Goal: Task Accomplishment & Management: Complete application form

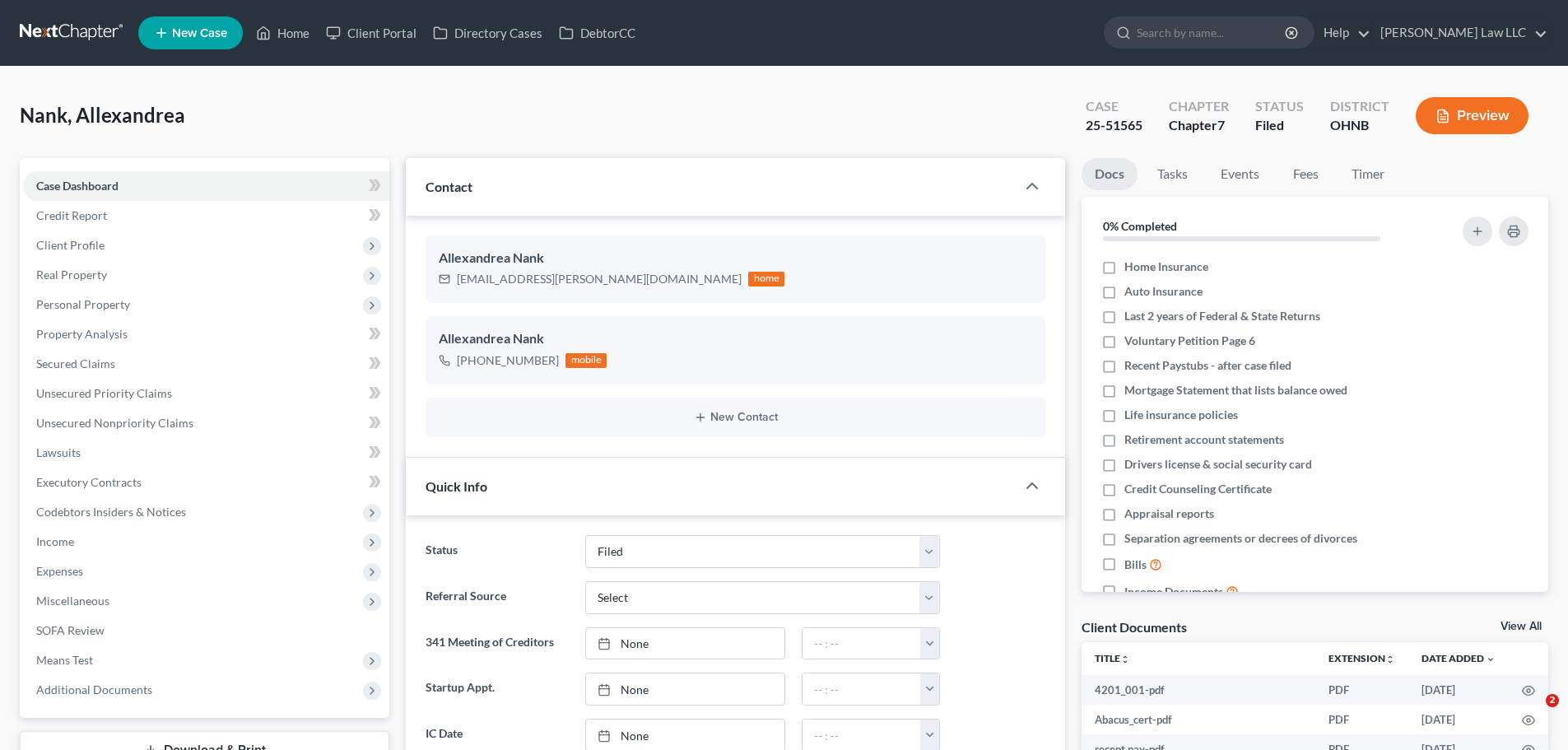
select select "6"
select select "0"
click at [1216, 41] on input "search" at bounding box center [1212, 32] width 151 height 30
type input "P"
click at [1220, 45] on input "search" at bounding box center [1212, 32] width 151 height 30
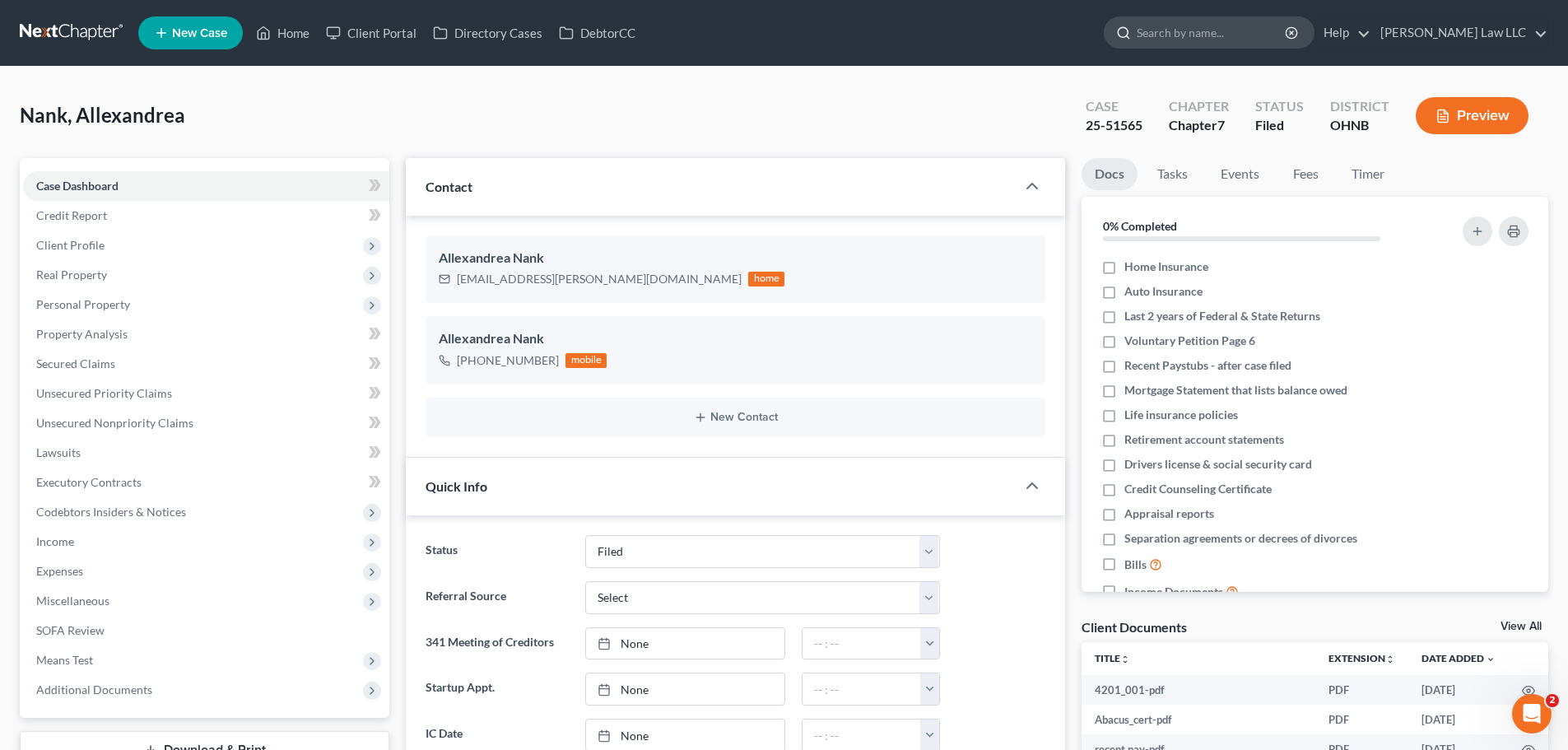
click at [1221, 39] on input "search" at bounding box center [1212, 32] width 151 height 30
type input "townsed"
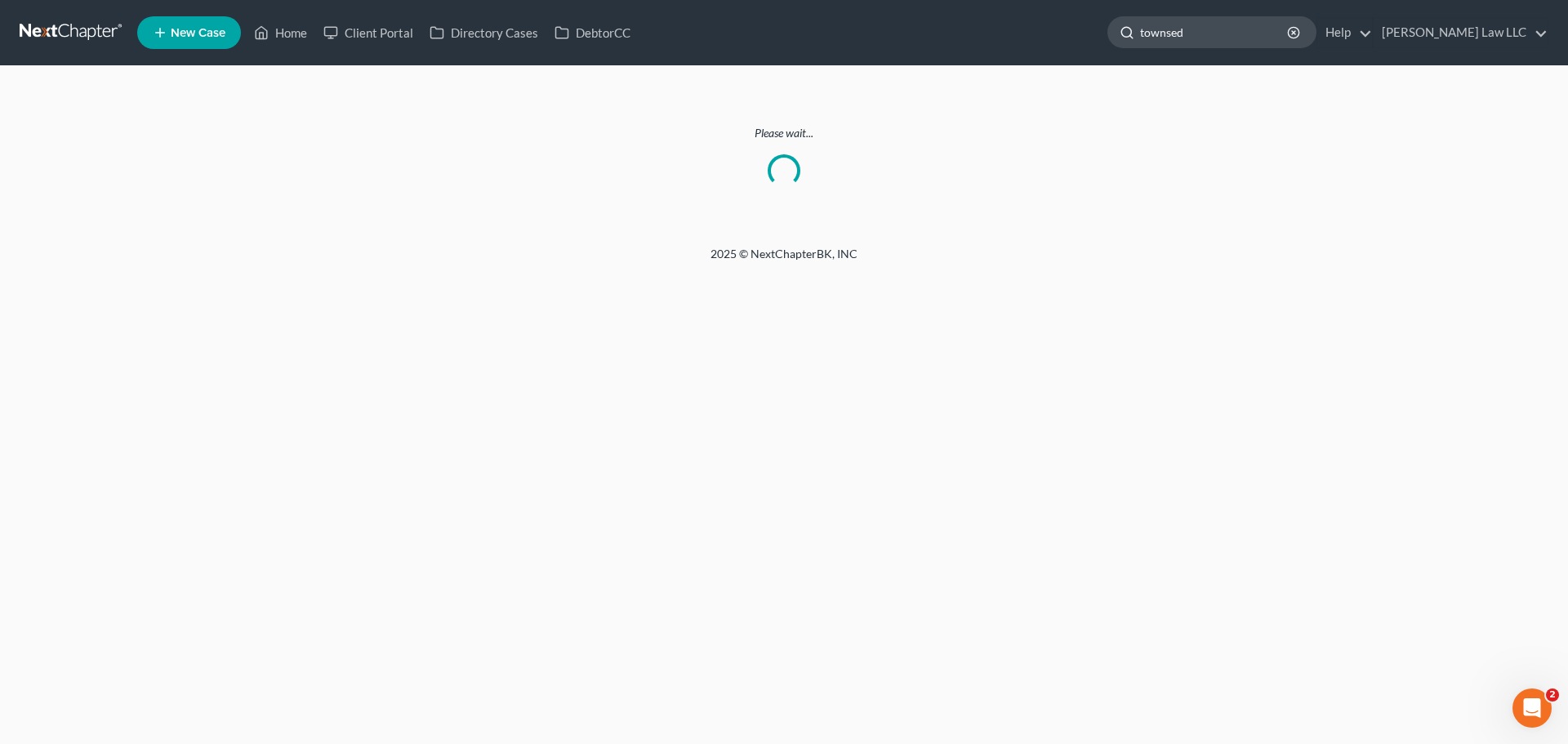
click at [1215, 35] on input "townsed" at bounding box center [1215, 32] width 150 height 30
type input "[PERSON_NAME]"
drag, startPoint x: 1230, startPoint y: 21, endPoint x: 1221, endPoint y: 23, distance: 9.2
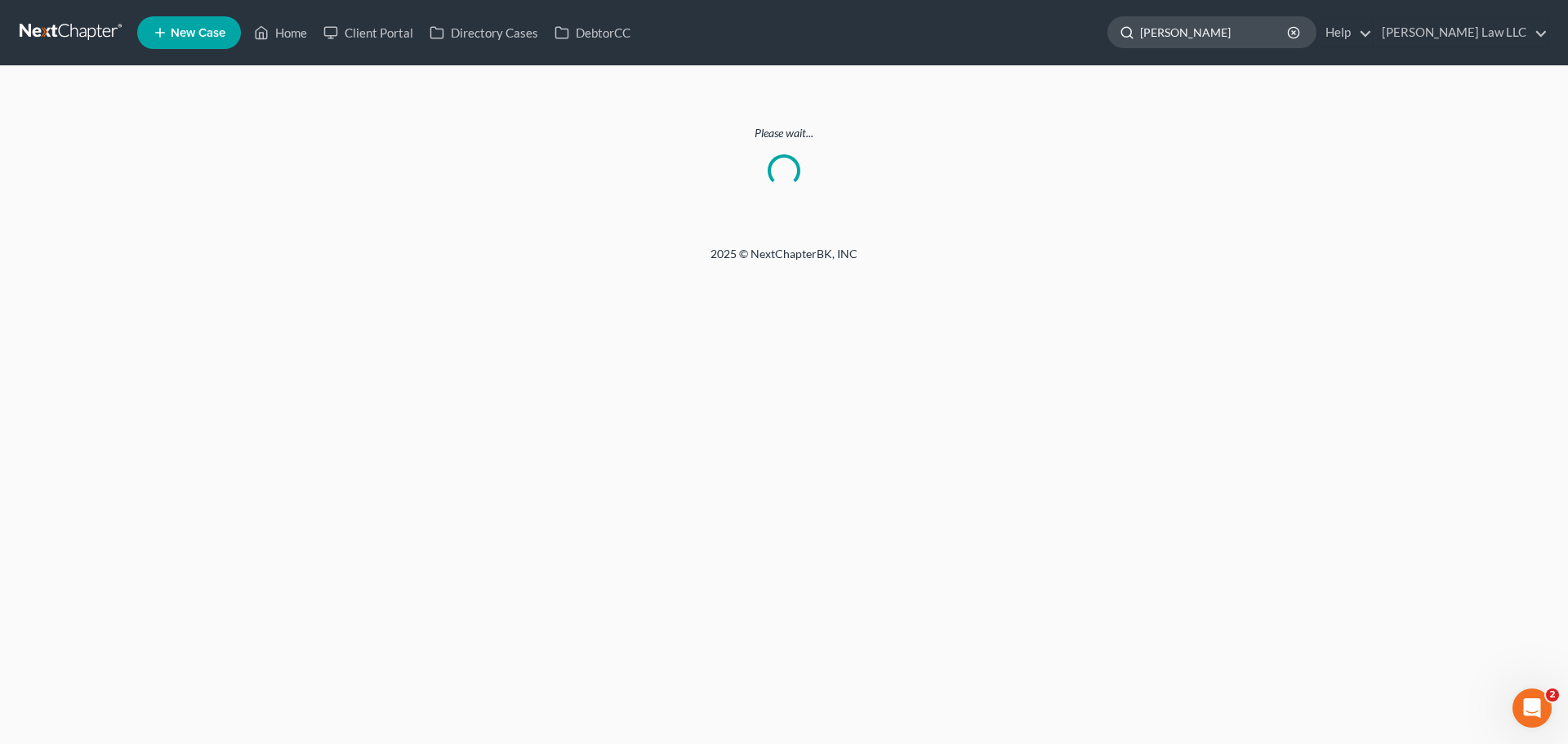
click at [1221, 23] on input "[PERSON_NAME]" at bounding box center [1215, 32] width 150 height 30
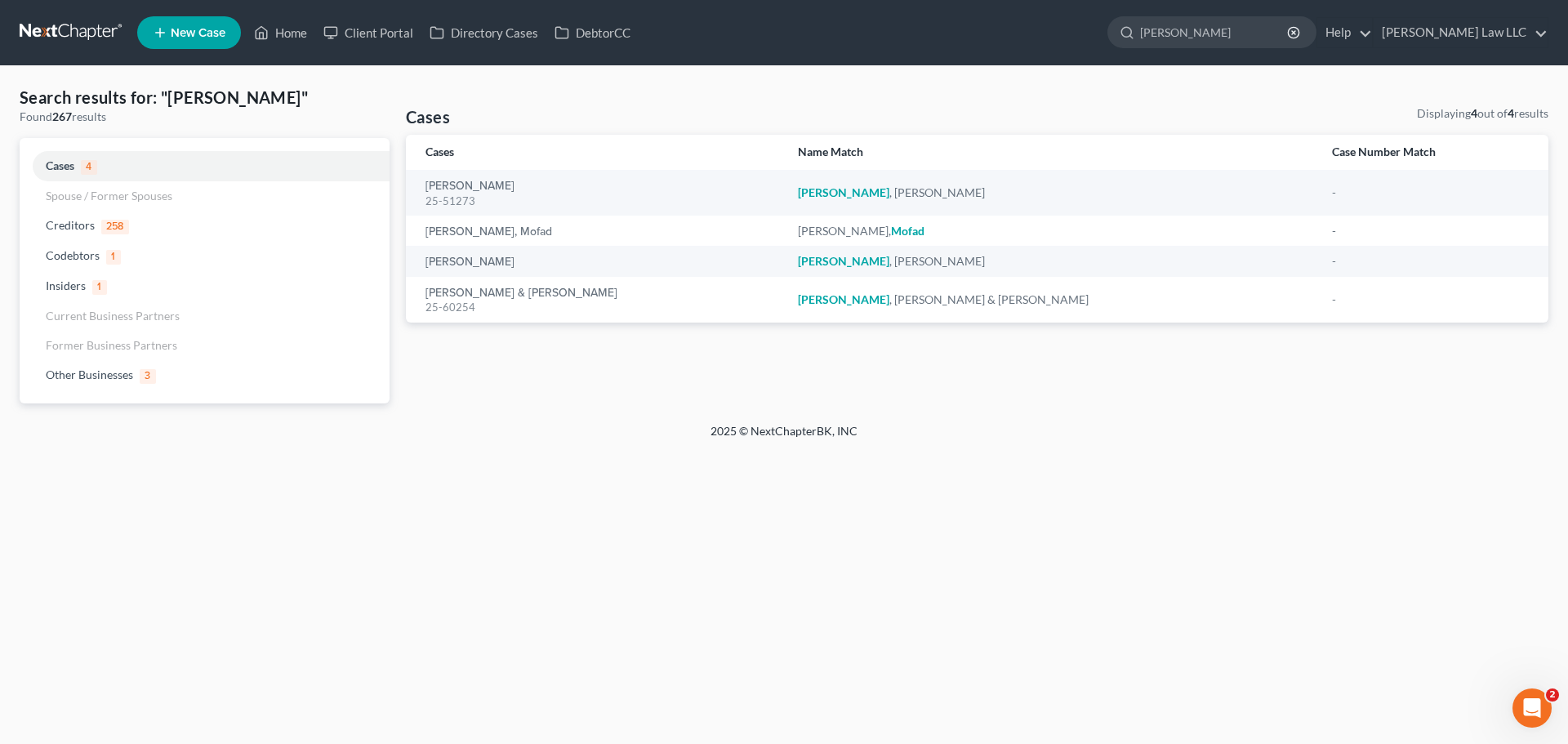
click at [68, 20] on link at bounding box center [71, 33] width 105 height 30
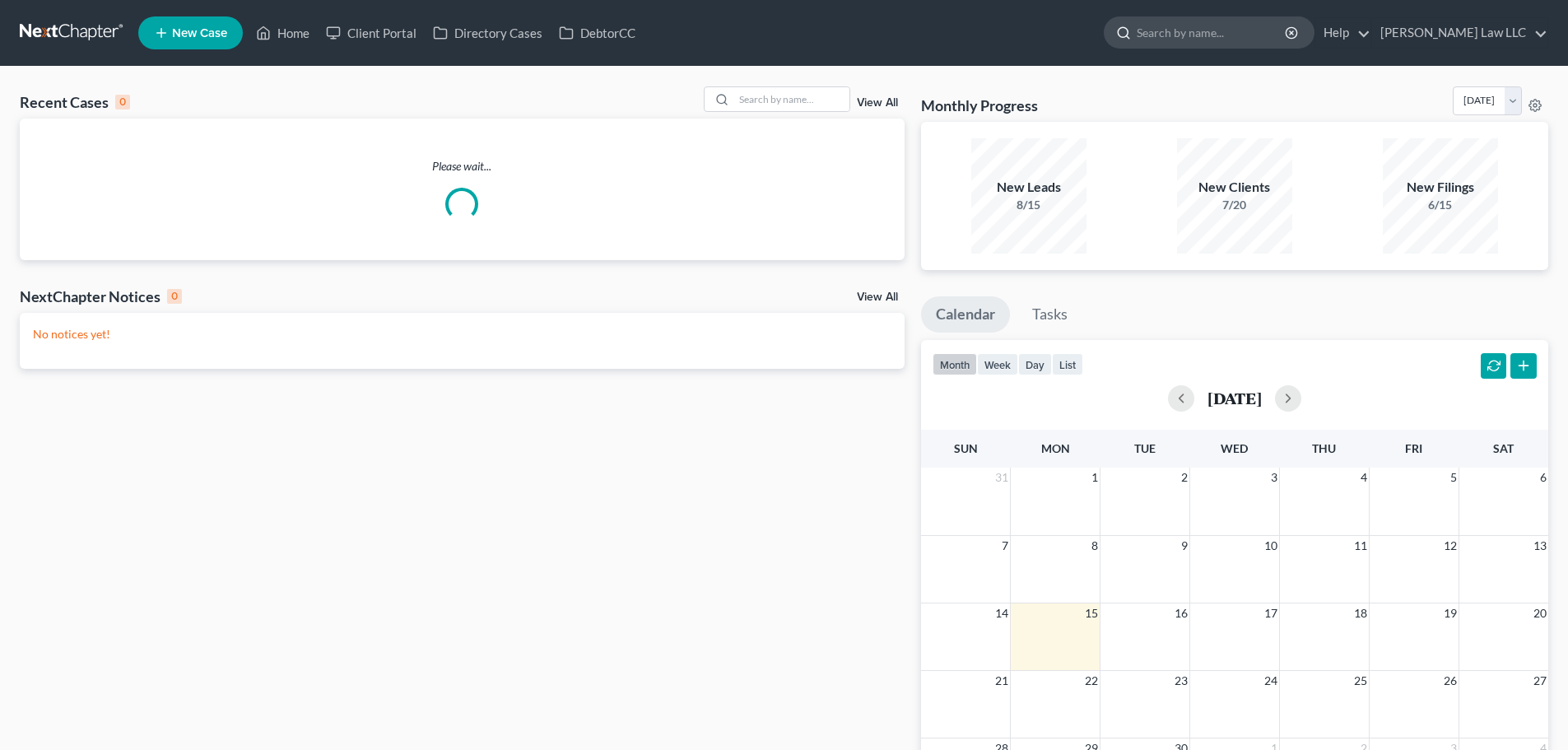
click at [1200, 29] on input "search" at bounding box center [1212, 32] width 151 height 30
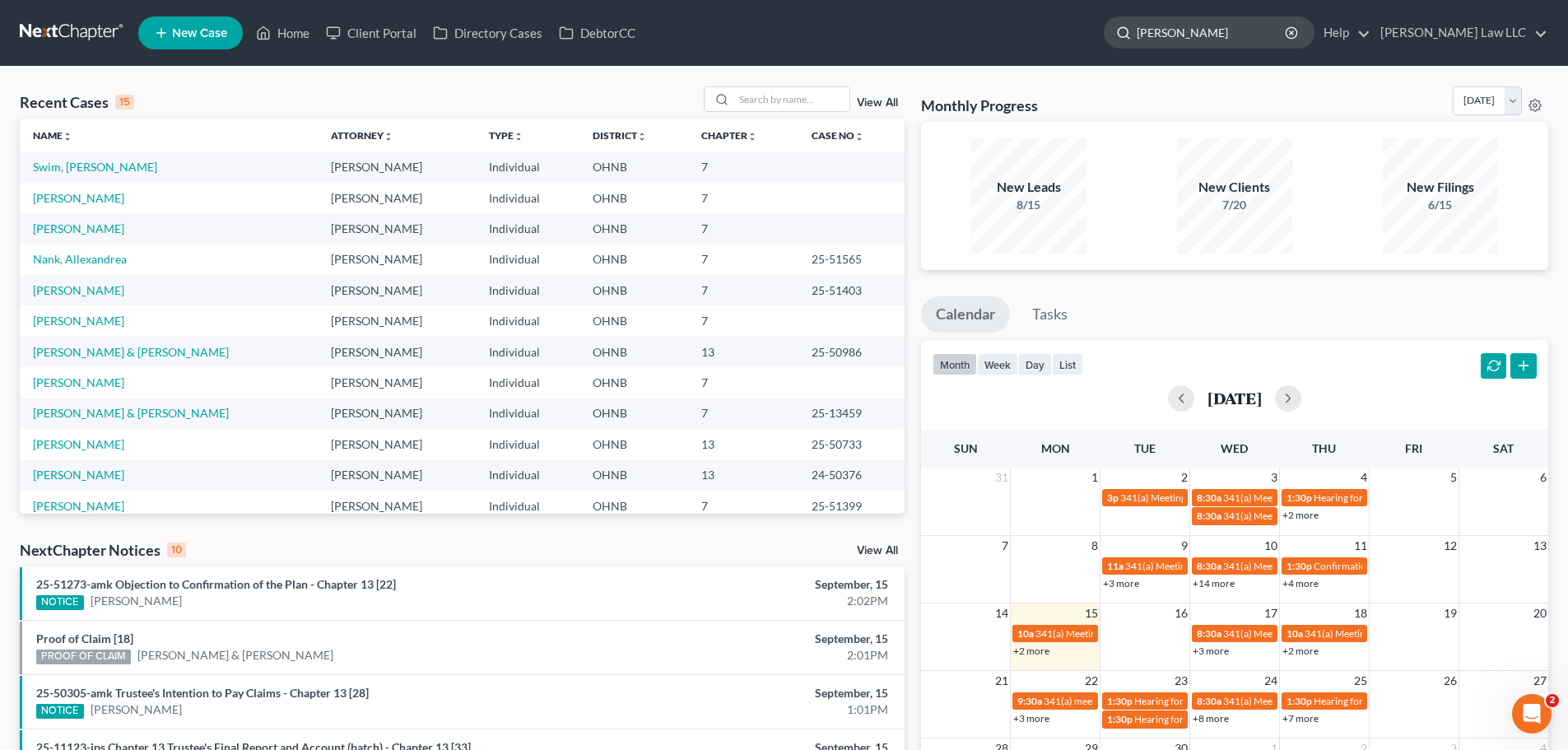
type input "[PERSON_NAME]"
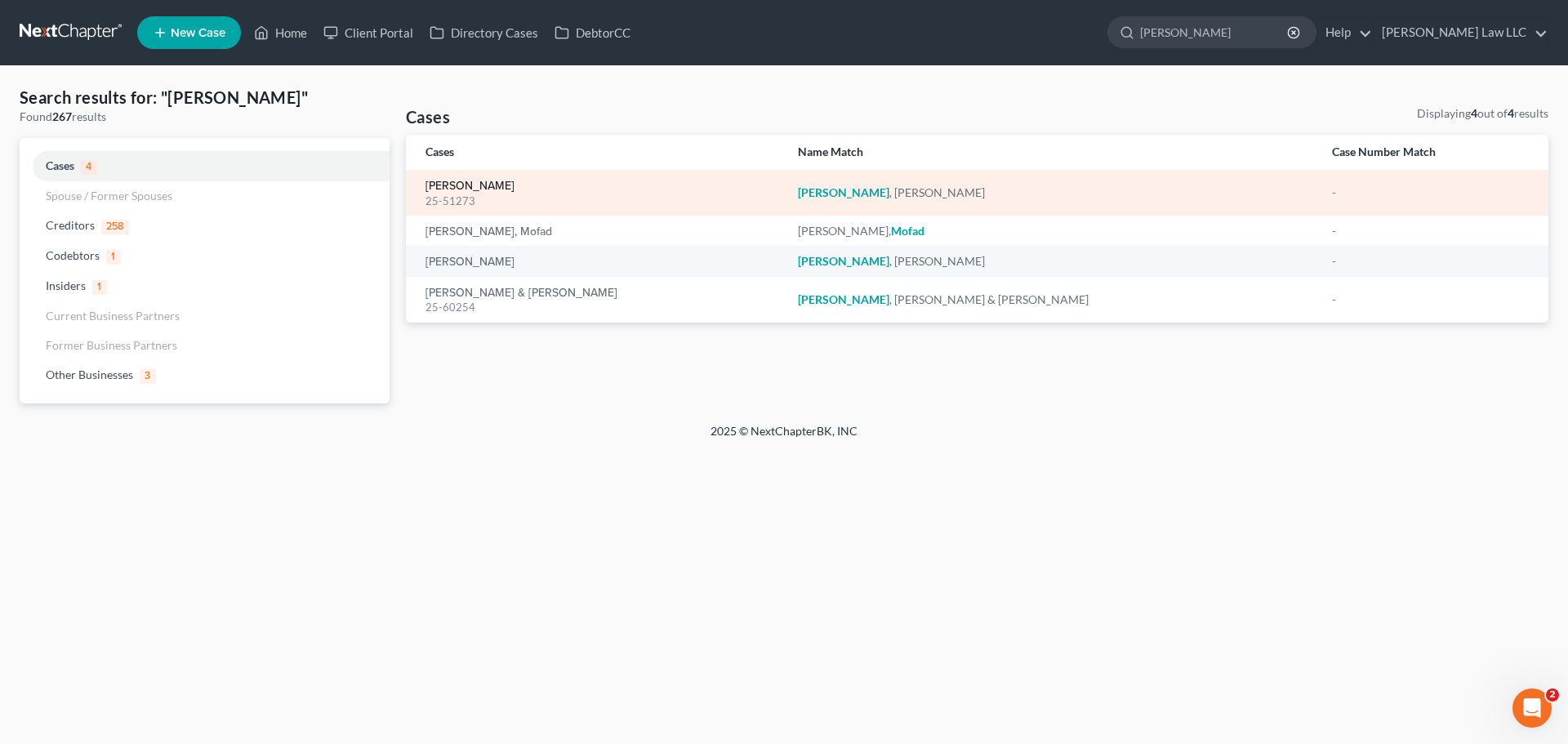
click at [473, 185] on link "[PERSON_NAME]" at bounding box center [470, 186] width 89 height 12
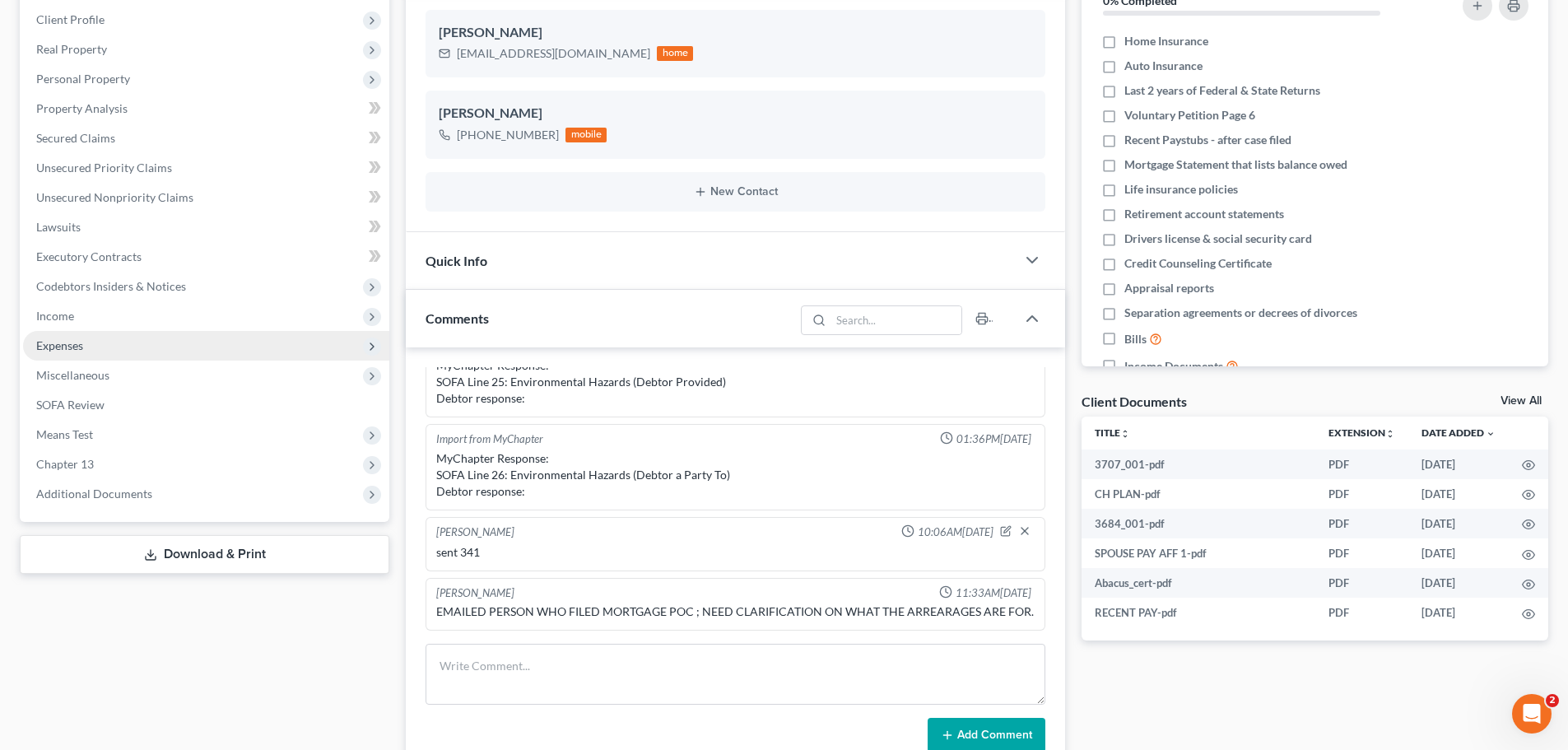
scroll to position [247, 0]
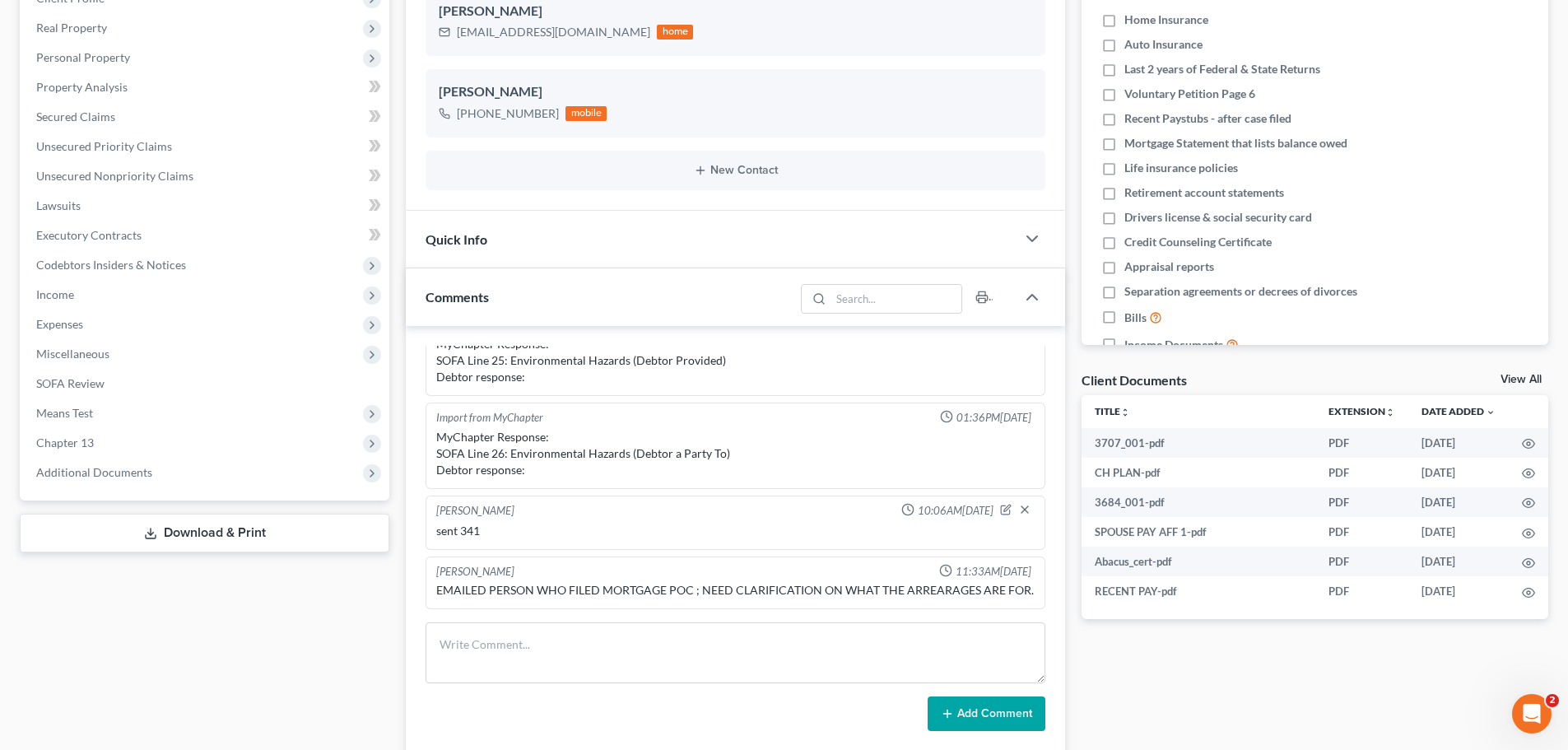
click at [168, 531] on link "Download & Print" at bounding box center [204, 533] width 370 height 39
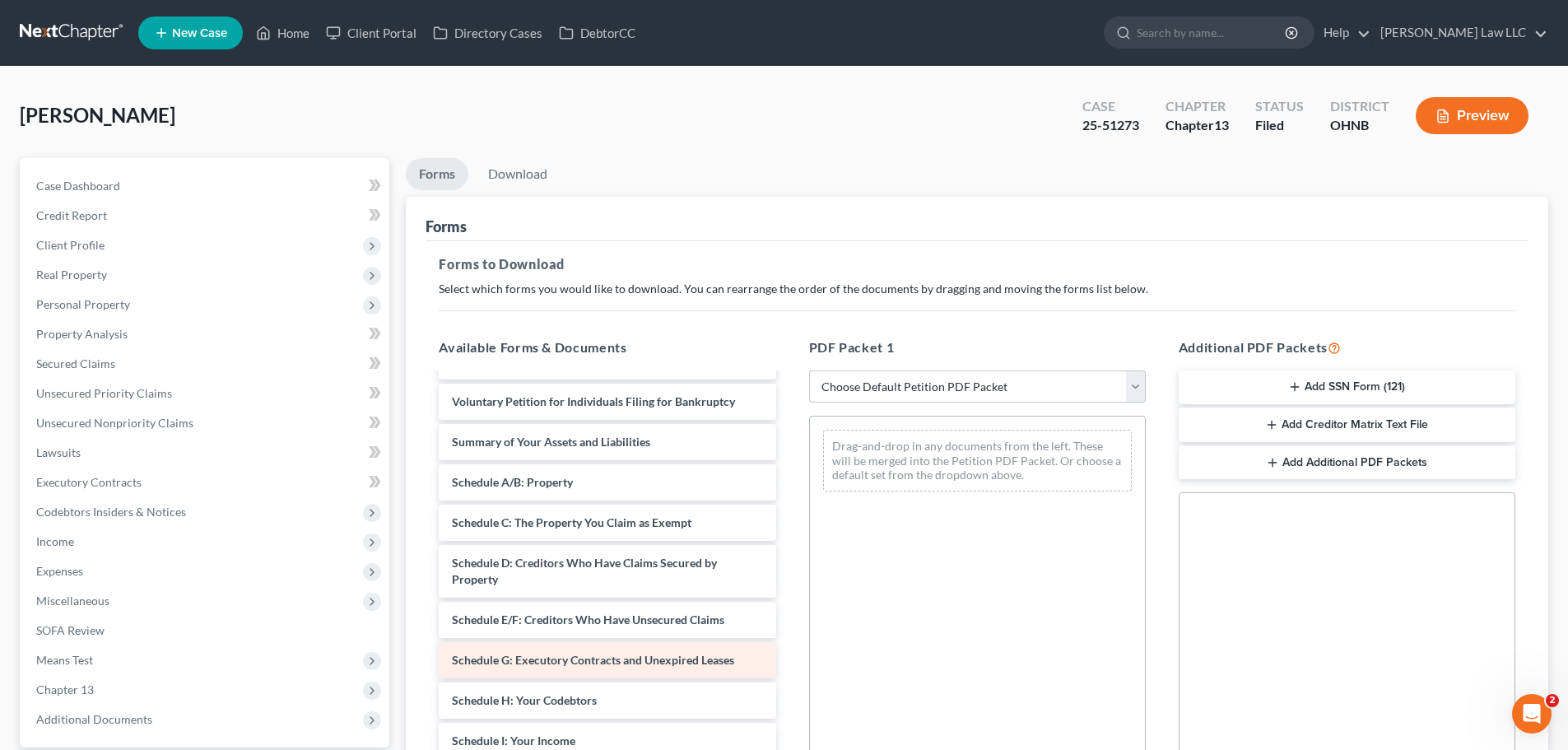
scroll to position [411, 0]
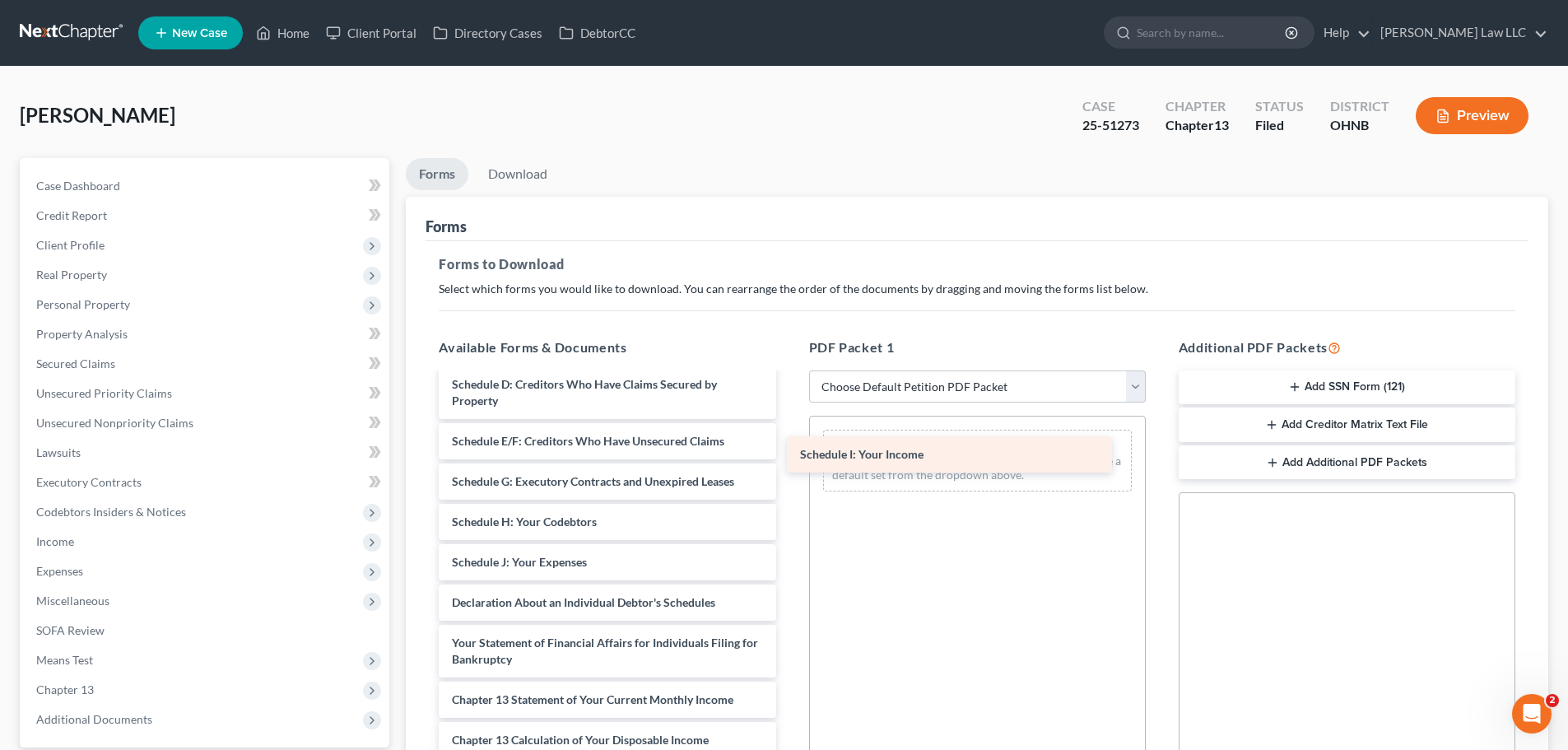
drag, startPoint x: 511, startPoint y: 564, endPoint x: 871, endPoint y: 450, distance: 377.6
click at [789, 450] on div "Schedule I: Your Income 3707_001-pdf CH PLAN-pdf 3684_001-pdf SPOUSE PAY AFF 1-…" at bounding box center [607, 449] width 363 height 973
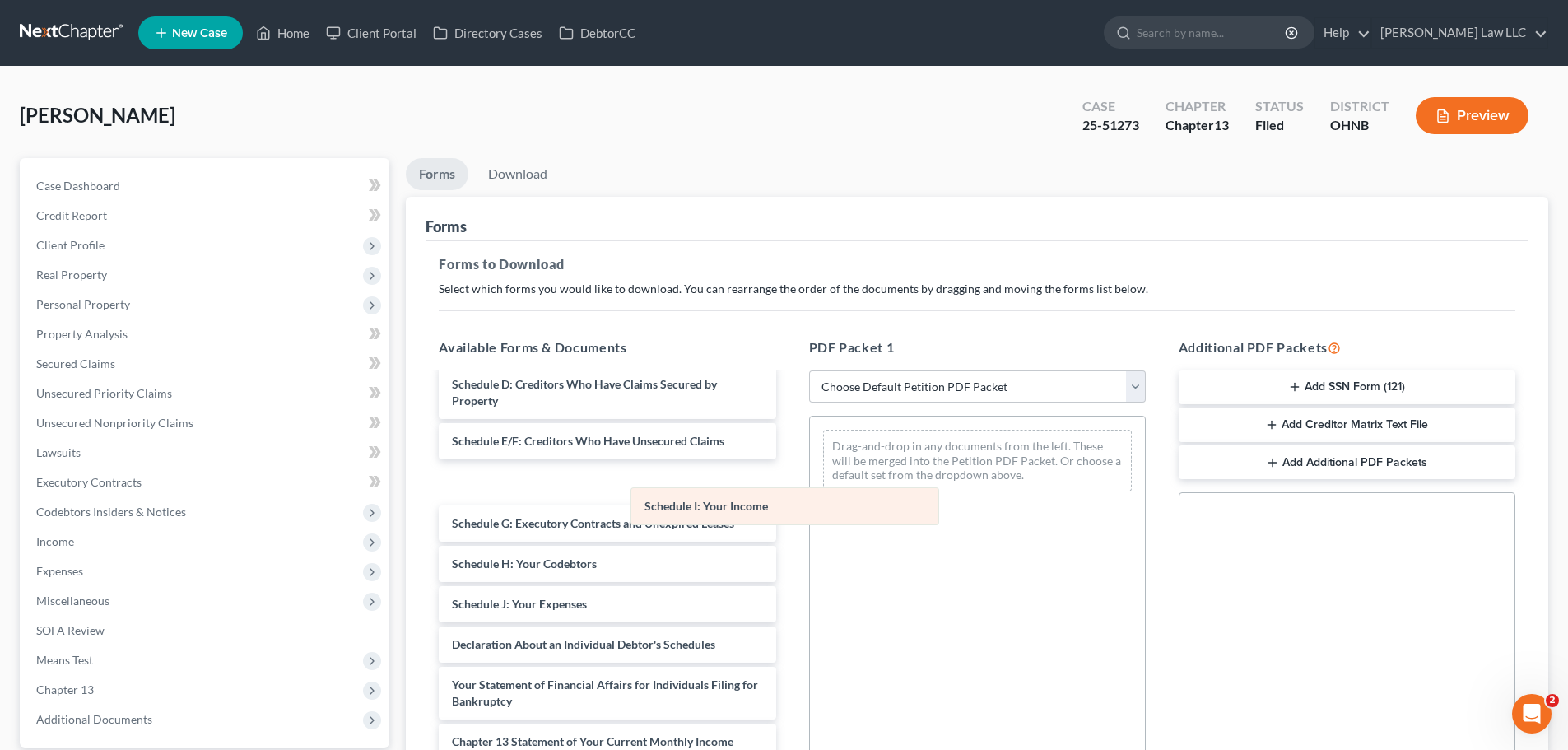
drag, startPoint x: 862, startPoint y: 456, endPoint x: 545, endPoint y: 538, distance: 327.4
click at [810, 504] on div "Schedule I: Your Income Schedule I: Your Income Drag-and-drop in any documents …" at bounding box center [978, 460] width 335 height 88
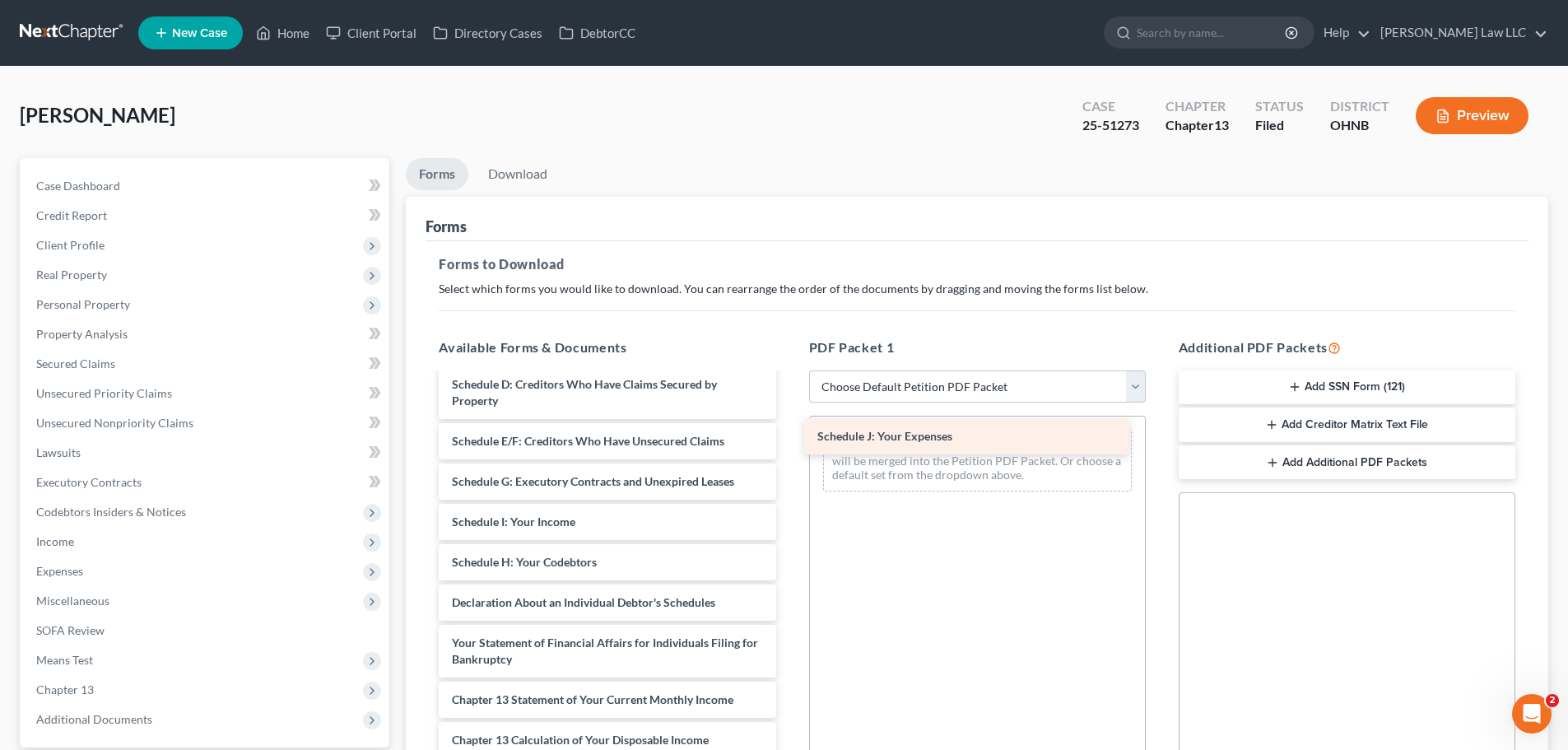
drag, startPoint x: 536, startPoint y: 604, endPoint x: 901, endPoint y: 437, distance: 401.4
click at [789, 437] on div "Schedule J: Your Expenses 3707_001-pdf CH PLAN-pdf 3684_001-pdf SPOUSE PAY AFF …" at bounding box center [607, 449] width 363 height 973
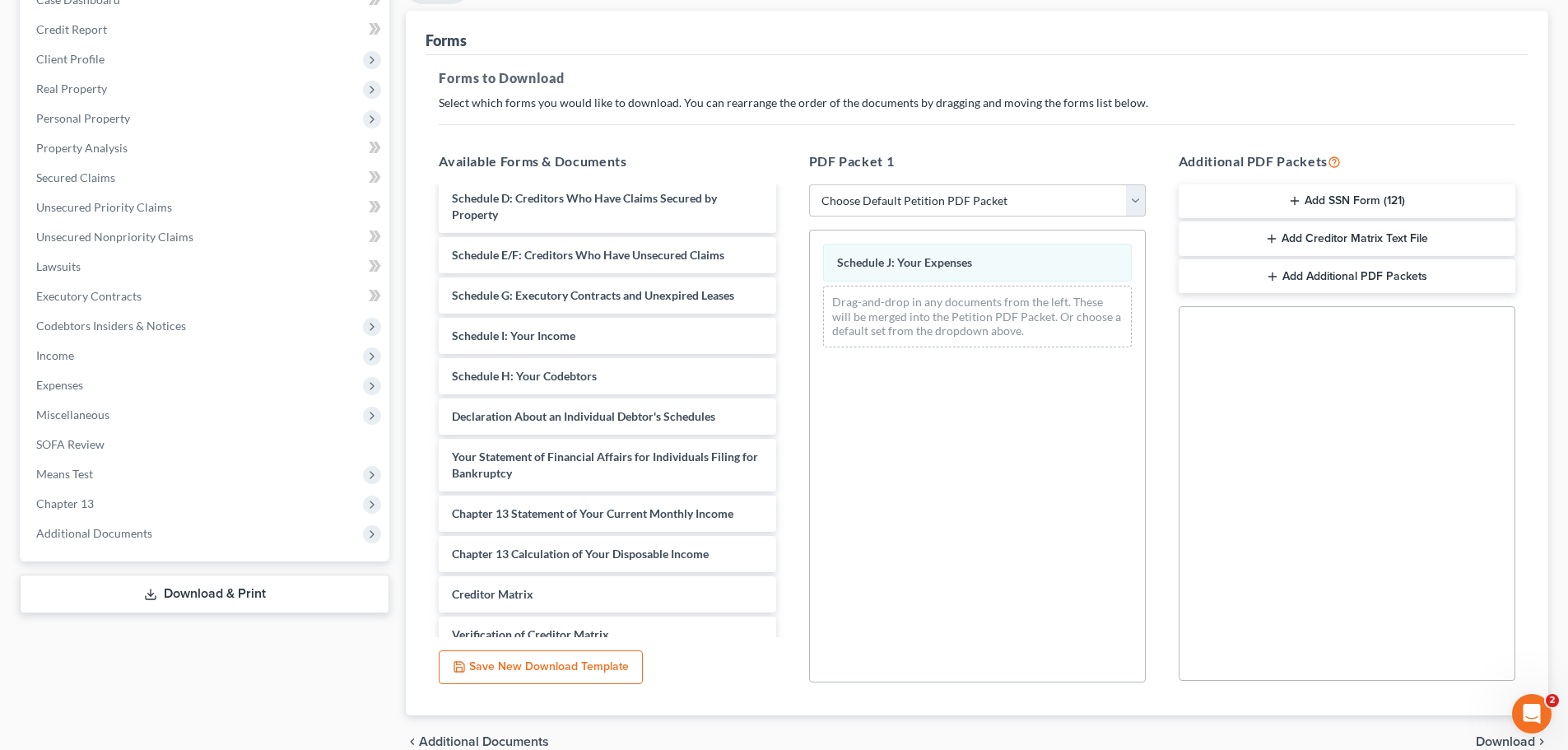
scroll to position [247, 0]
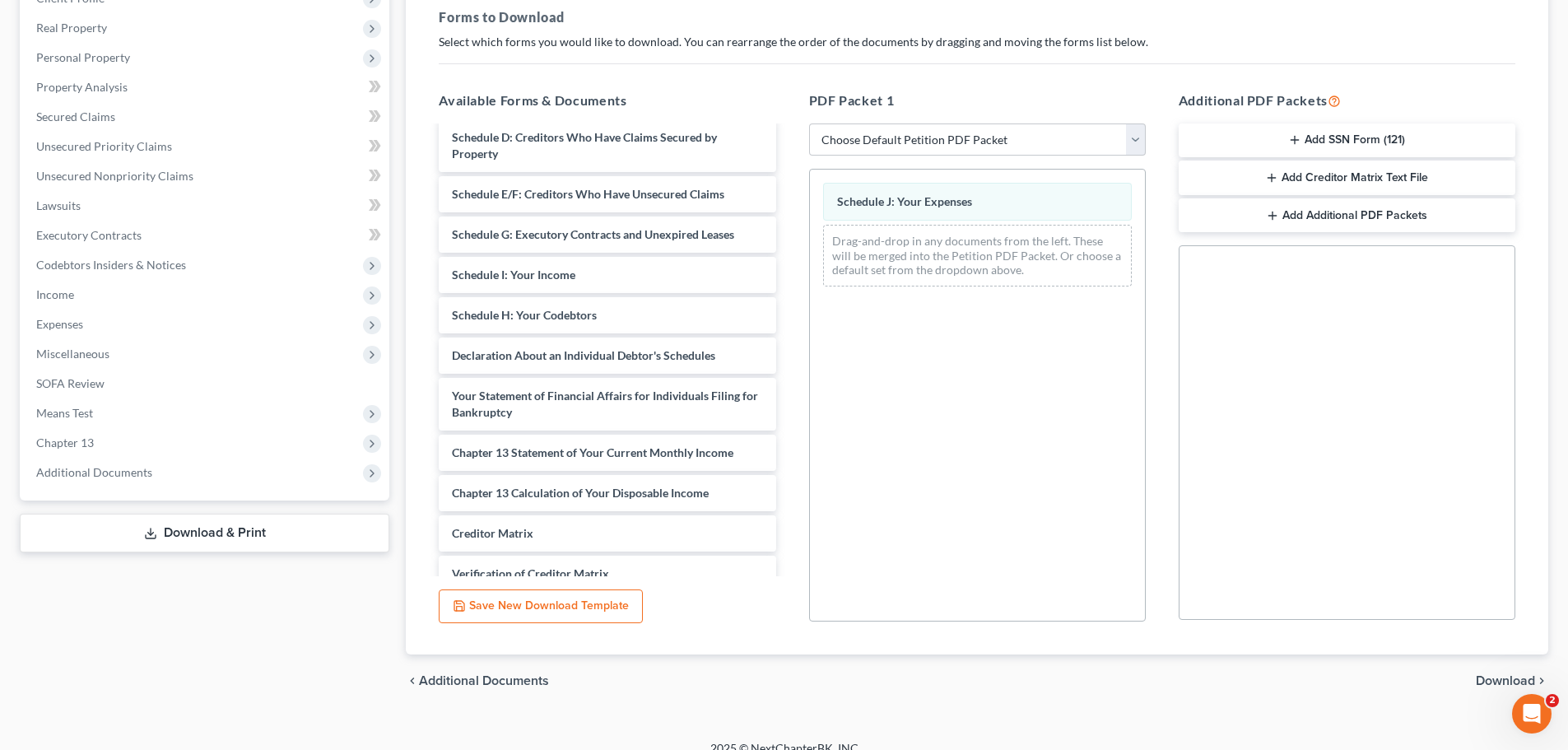
click at [1517, 675] on span "Download" at bounding box center [1505, 681] width 59 height 14
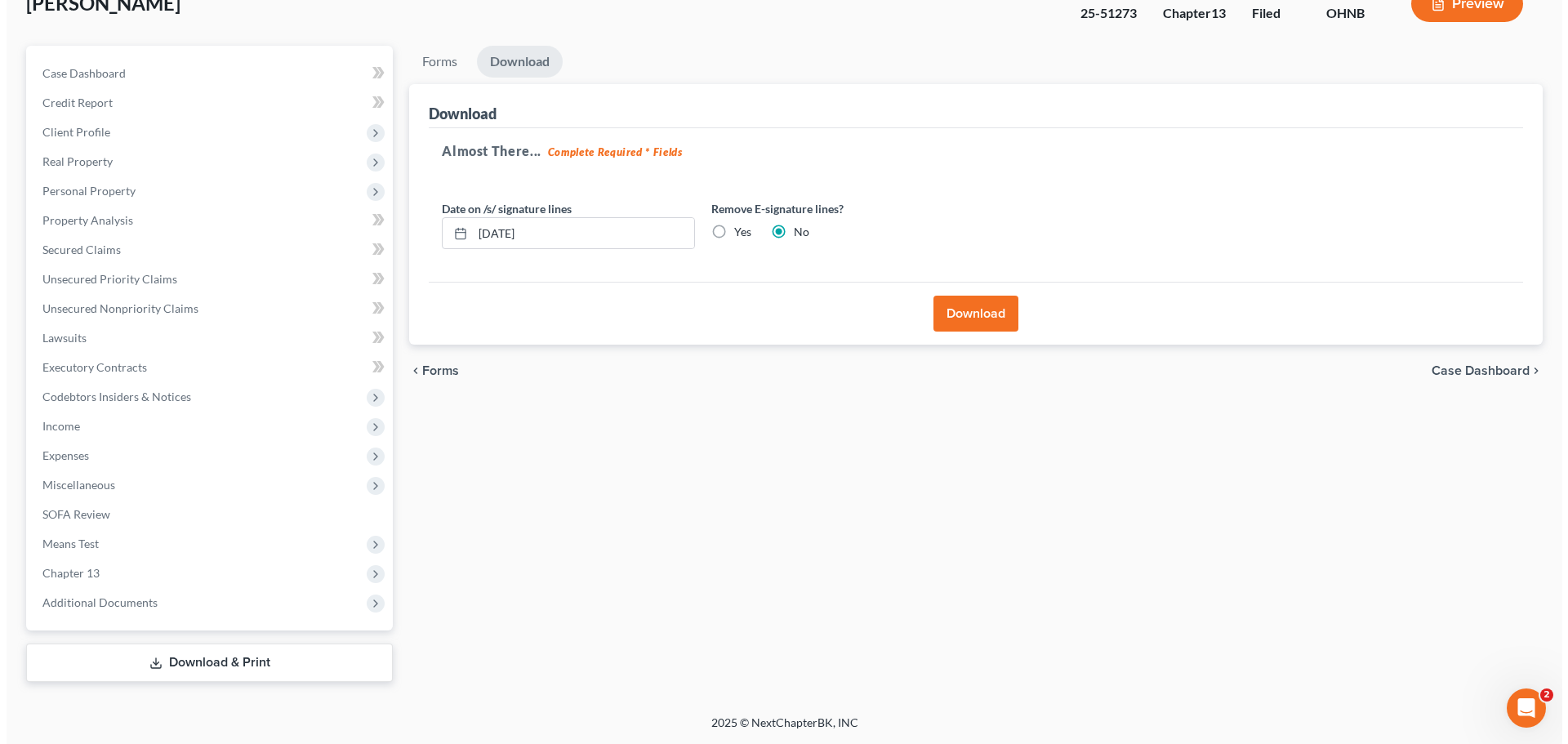
scroll to position [111, 0]
click at [980, 303] on button "Download" at bounding box center [969, 313] width 84 height 36
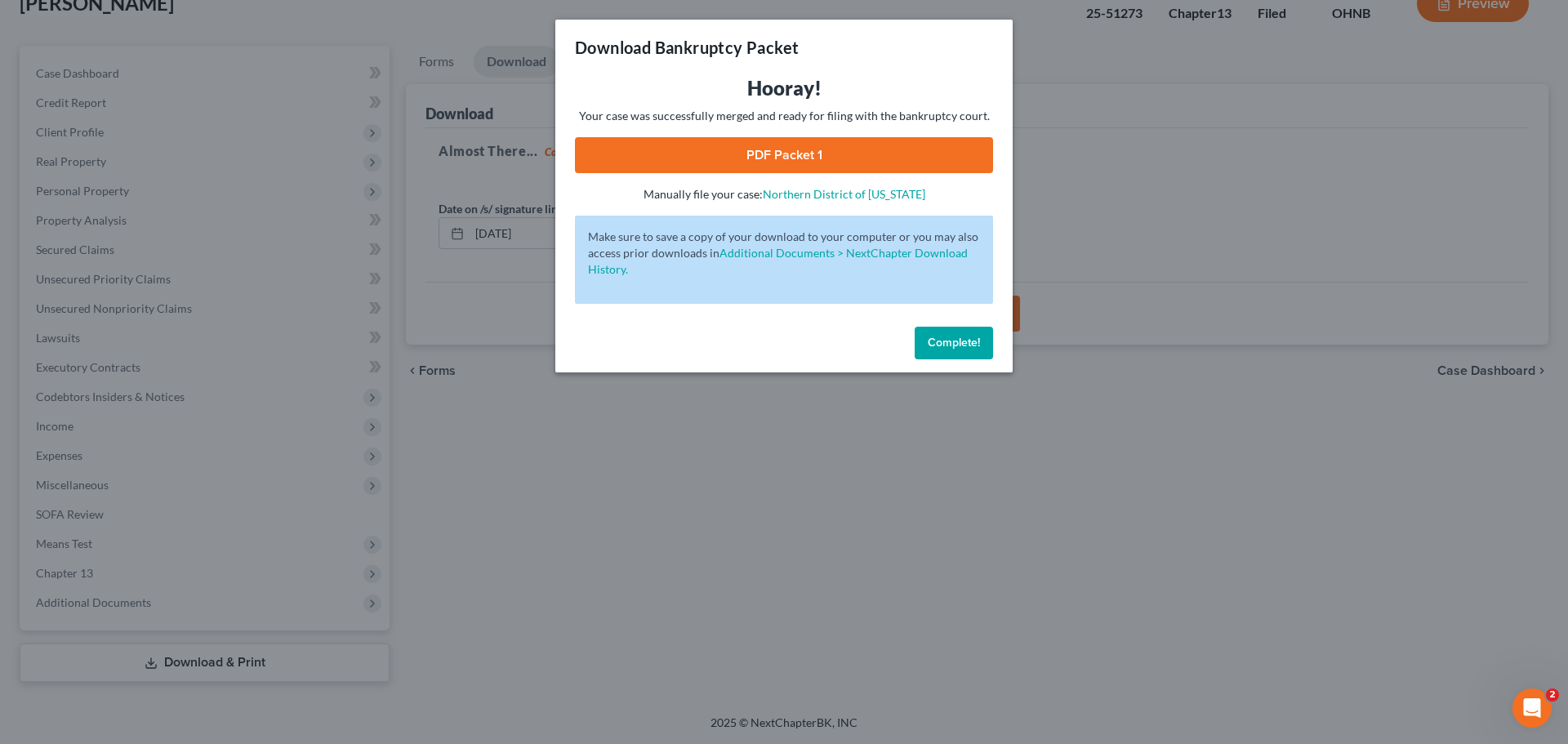
click at [824, 150] on link "PDF Packet 1" at bounding box center [784, 155] width 418 height 36
click at [977, 348] on span "Complete!" at bounding box center [953, 343] width 52 height 13
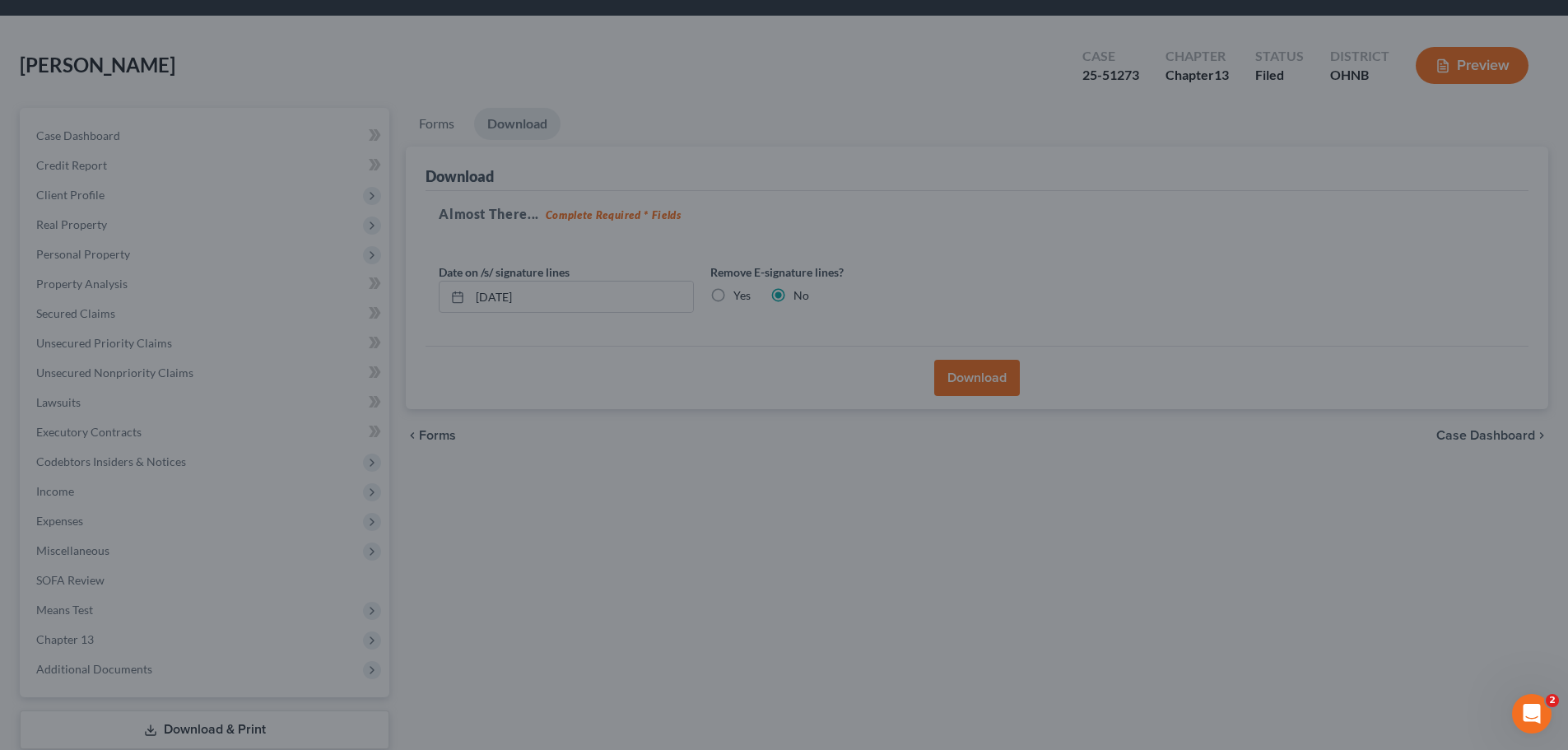
scroll to position [0, 0]
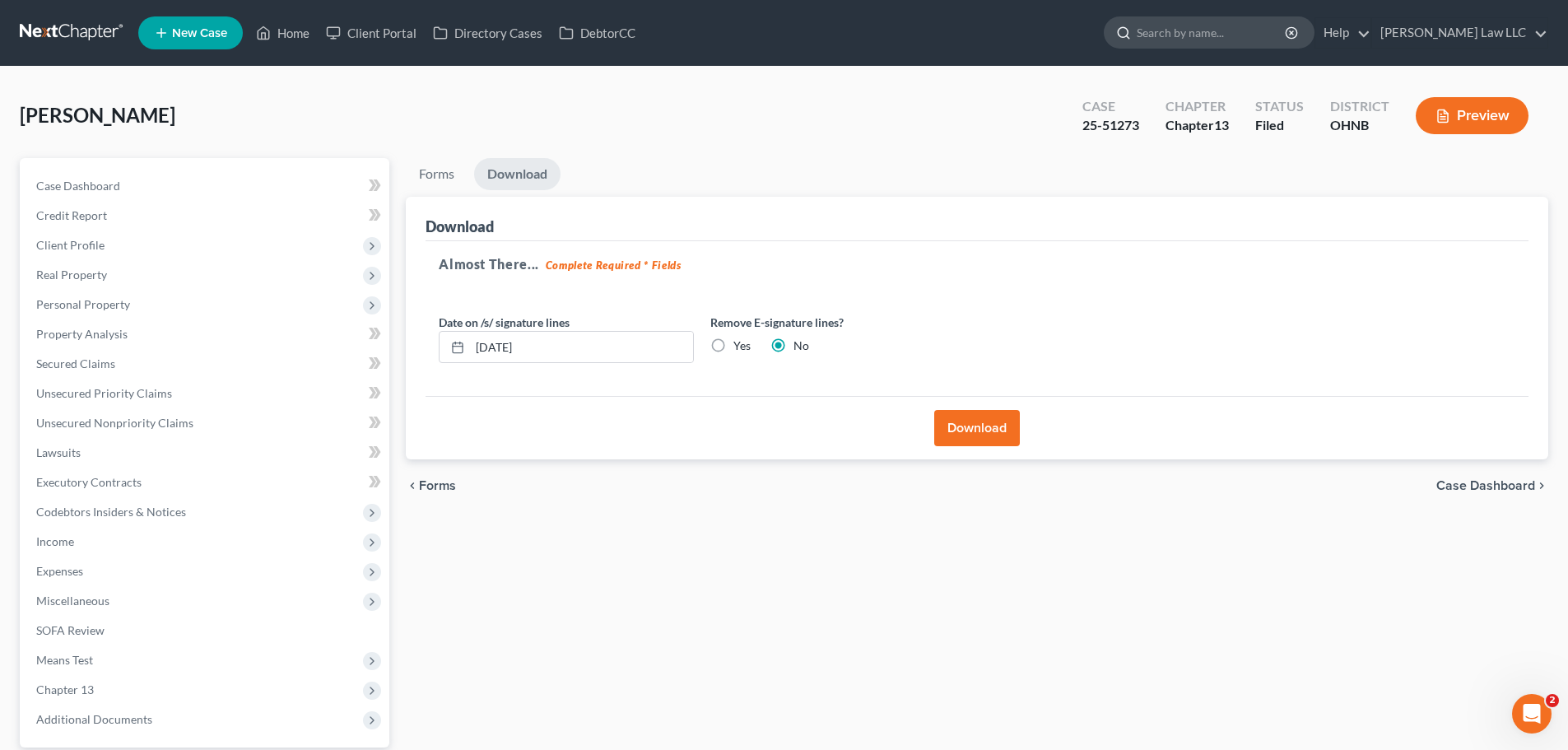
click at [1212, 32] on input "search" at bounding box center [1212, 32] width 151 height 30
type input "ALZAREX"
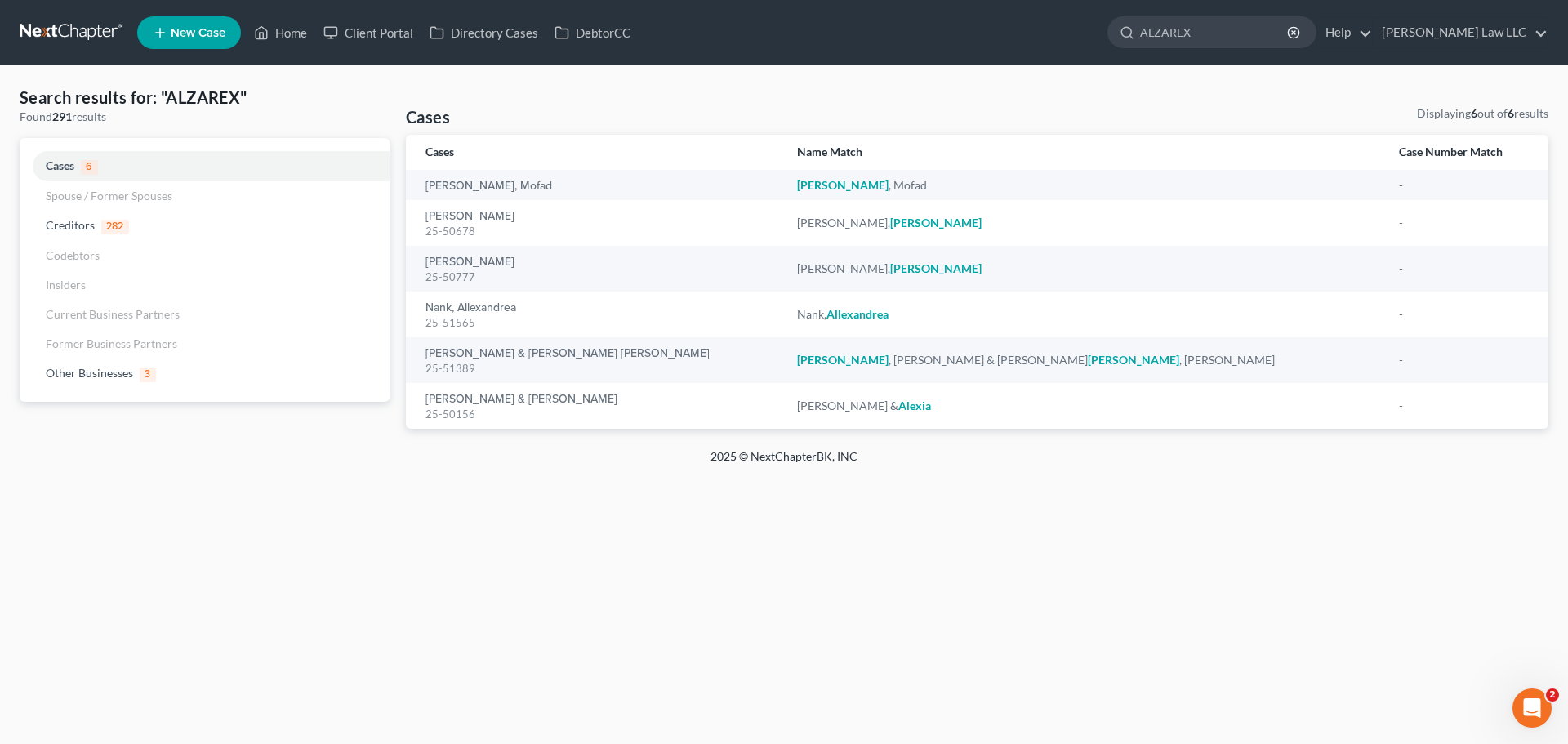
click at [1246, 15] on ul "New Case Home Client Portal Directory Cases DebtorCC ALZAREX - No Result - Othe…" at bounding box center [843, 33] width 1411 height 42
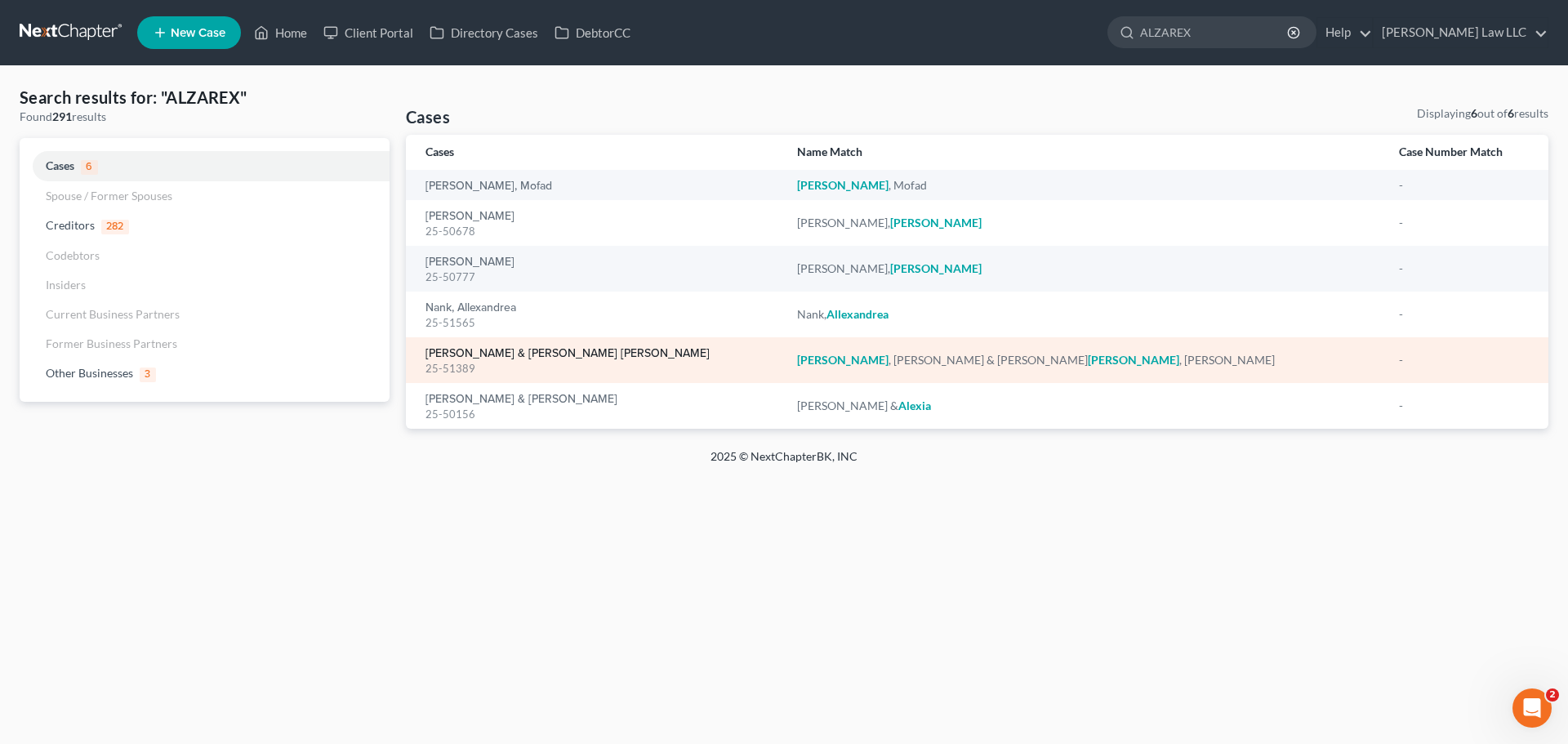
click at [550, 352] on link "[PERSON_NAME] & [PERSON_NAME] [PERSON_NAME]" at bounding box center [567, 353] width 284 height 12
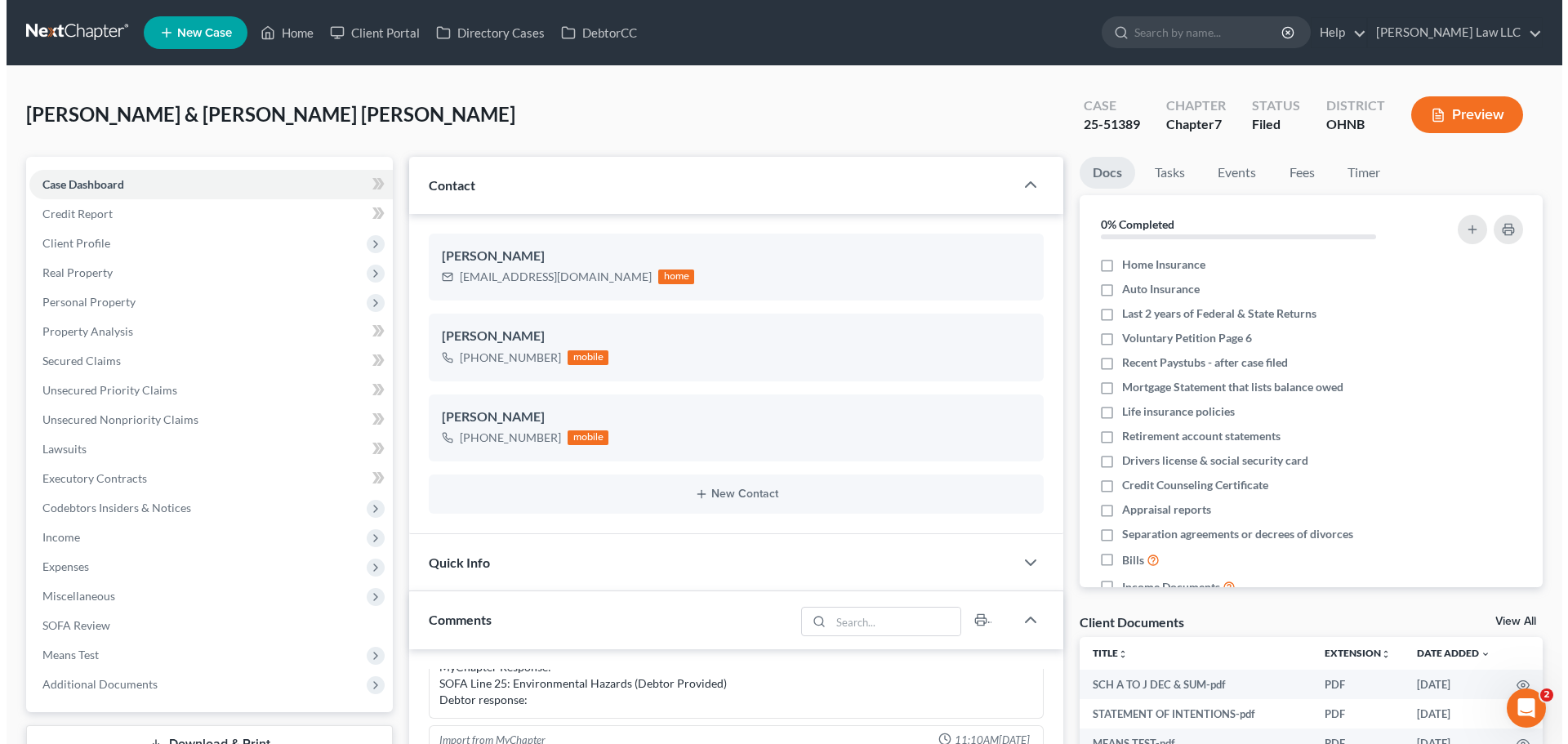
scroll to position [852, 0]
click at [1103, 123] on div "25-51389" at bounding box center [1105, 125] width 57 height 19
copy div "25-51389"
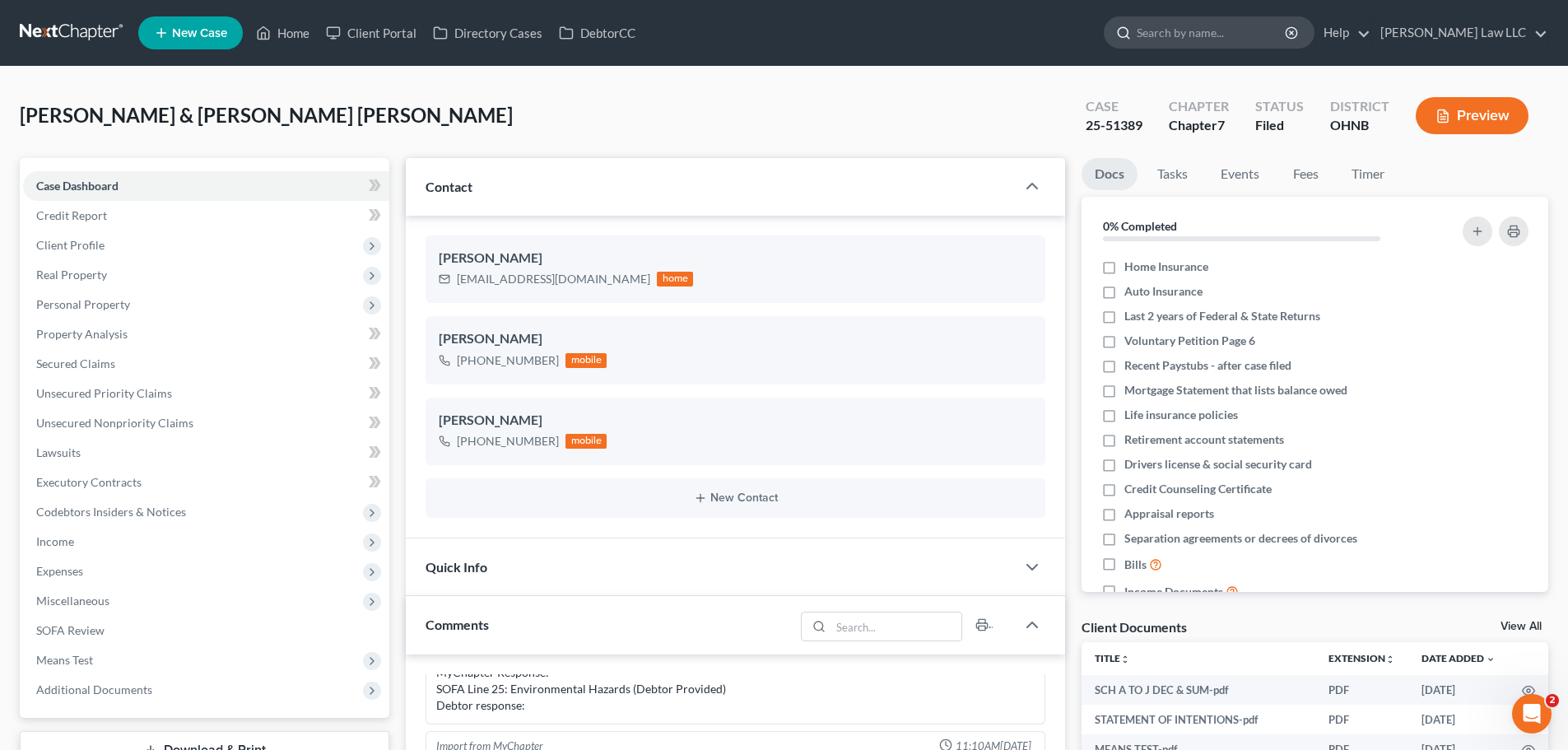
click at [1253, 42] on input "search" at bounding box center [1212, 32] width 151 height 30
type input "FIELD"
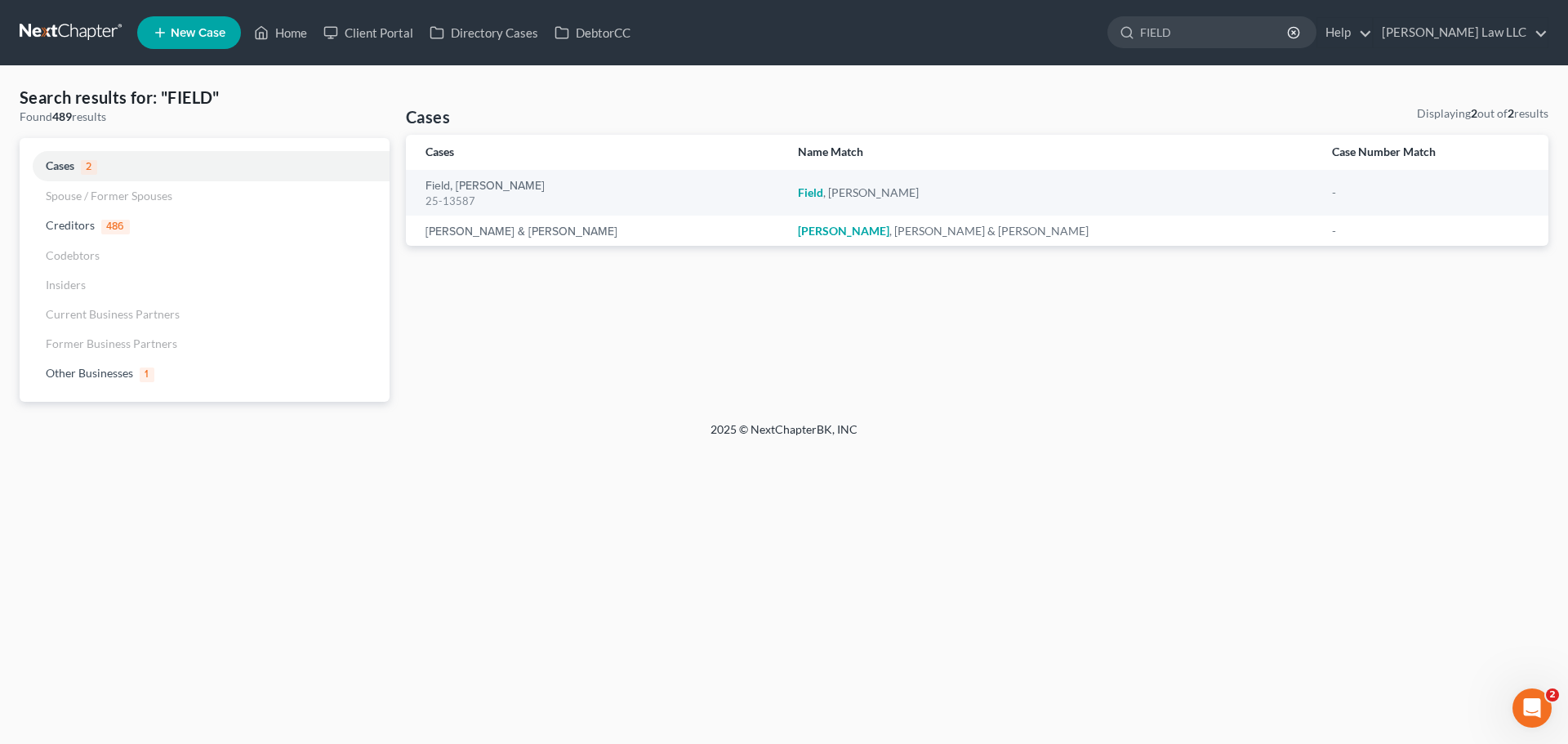
click at [46, 28] on link at bounding box center [71, 33] width 105 height 30
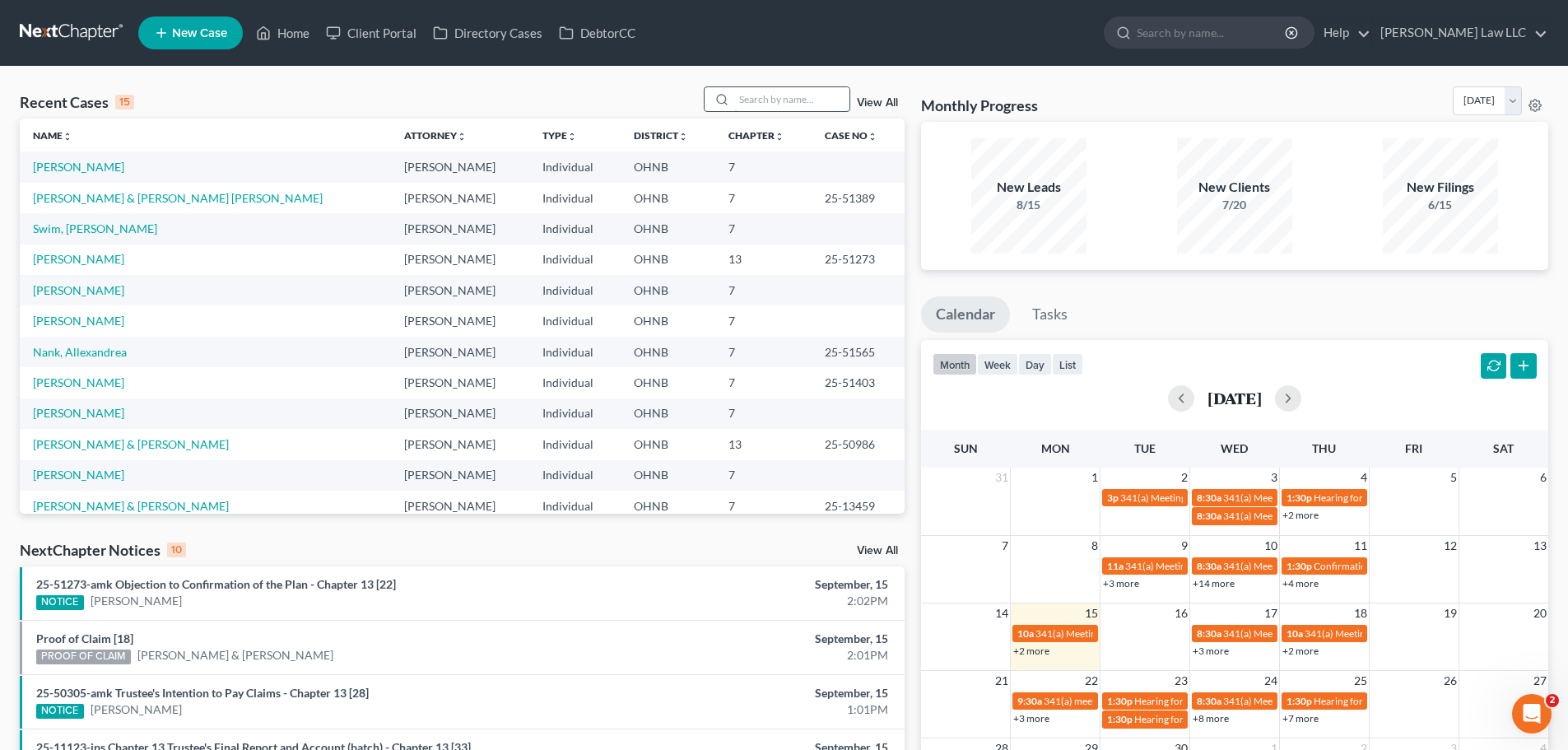
click at [739, 91] on input "search" at bounding box center [792, 99] width 115 height 24
type input "MITCH"
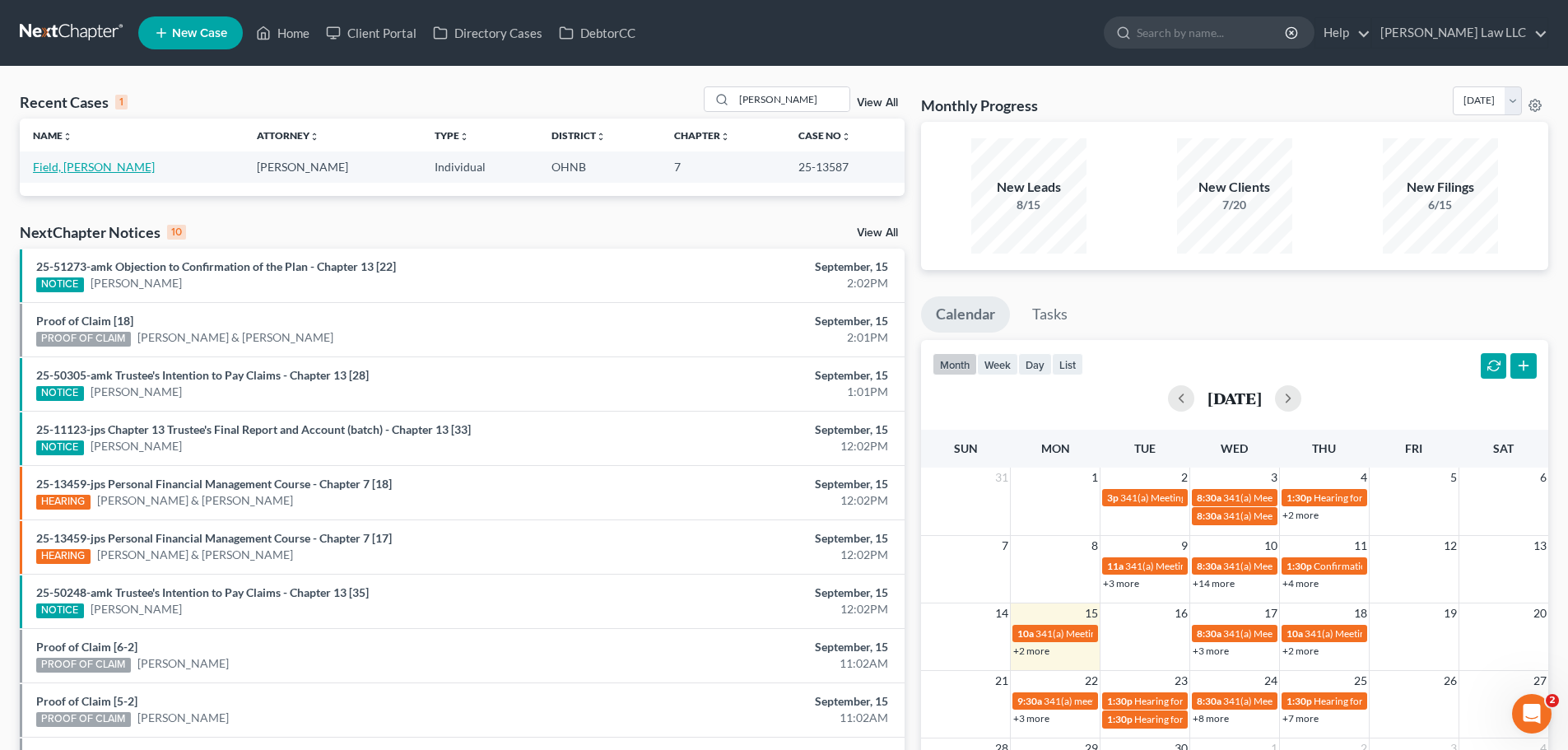
click at [70, 165] on link "Field, [PERSON_NAME]" at bounding box center [94, 166] width 122 height 14
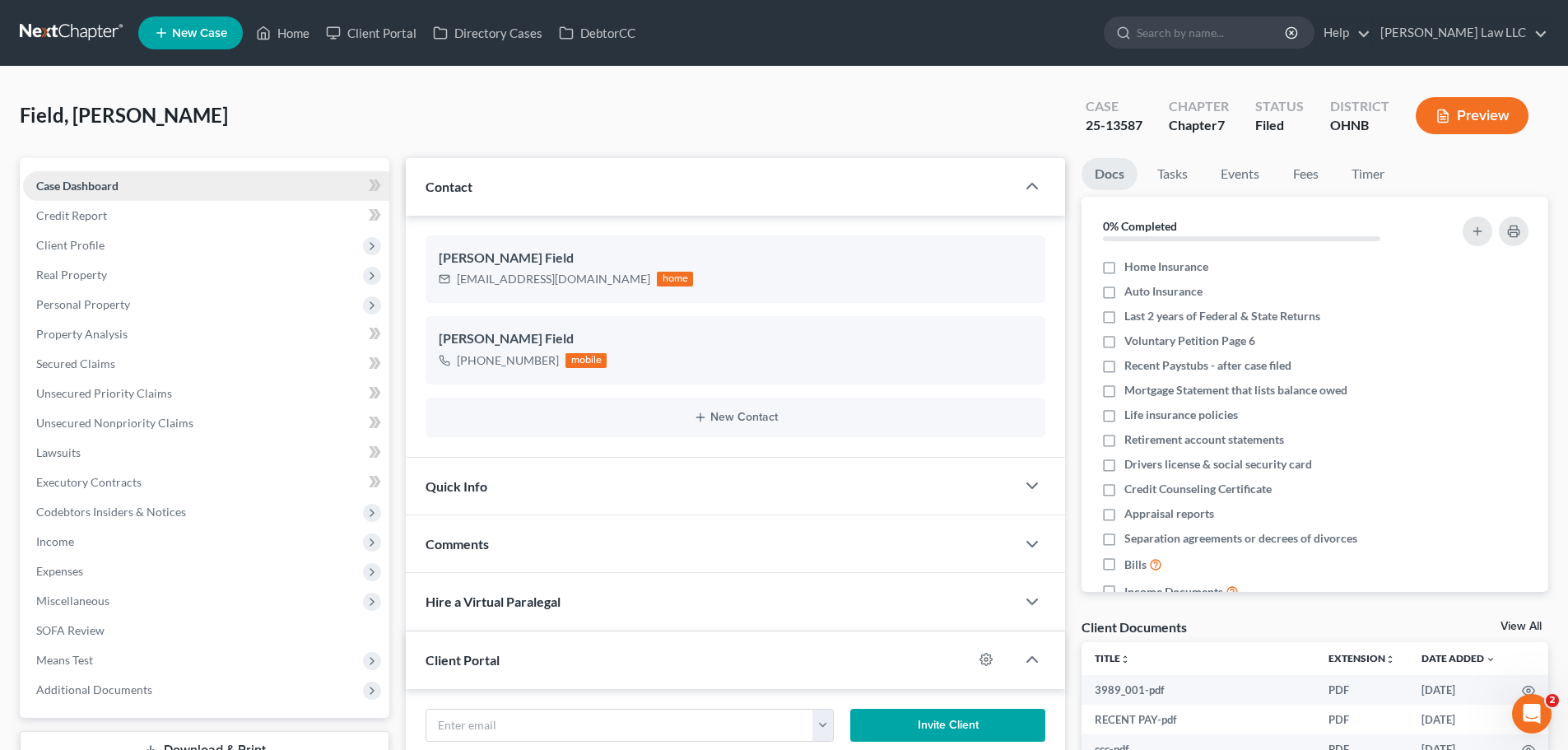
click at [109, 188] on span "Case Dashboard" at bounding box center [76, 186] width 82 height 14
click at [115, 308] on span "Personal Property" at bounding box center [82, 304] width 94 height 14
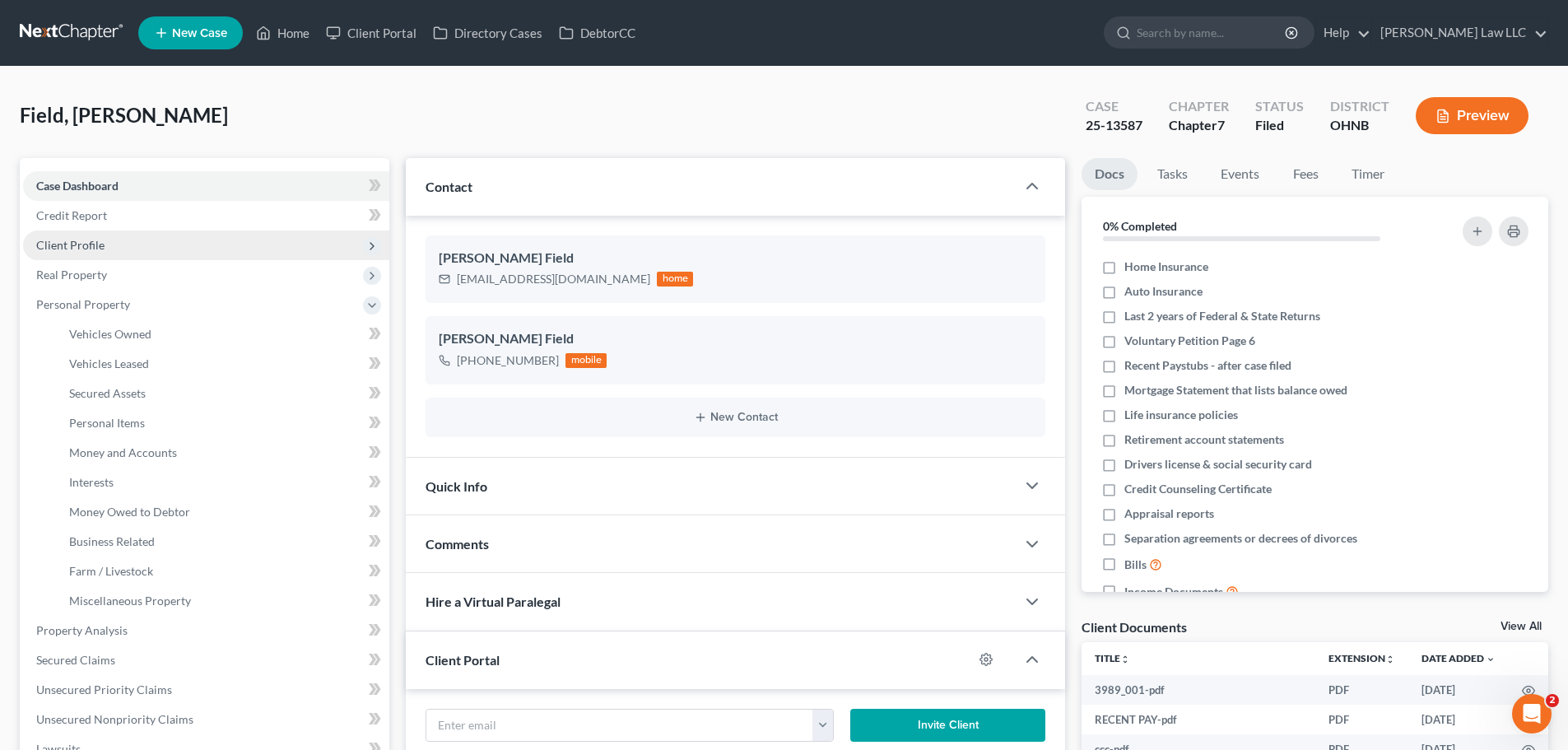
click at [106, 245] on span "Client Profile" at bounding box center [206, 245] width 366 height 30
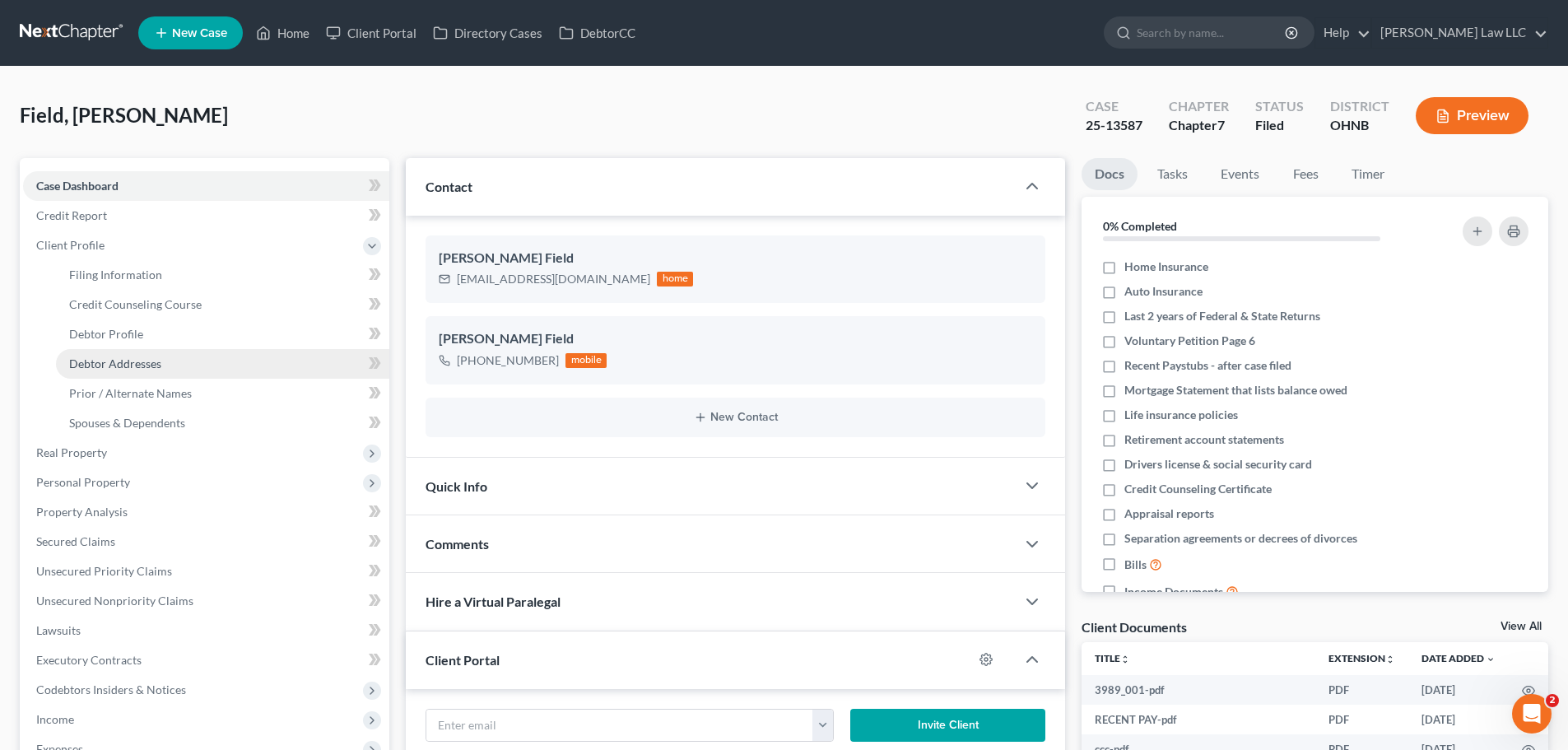
click at [136, 364] on span "Debtor Addresses" at bounding box center [114, 363] width 92 height 14
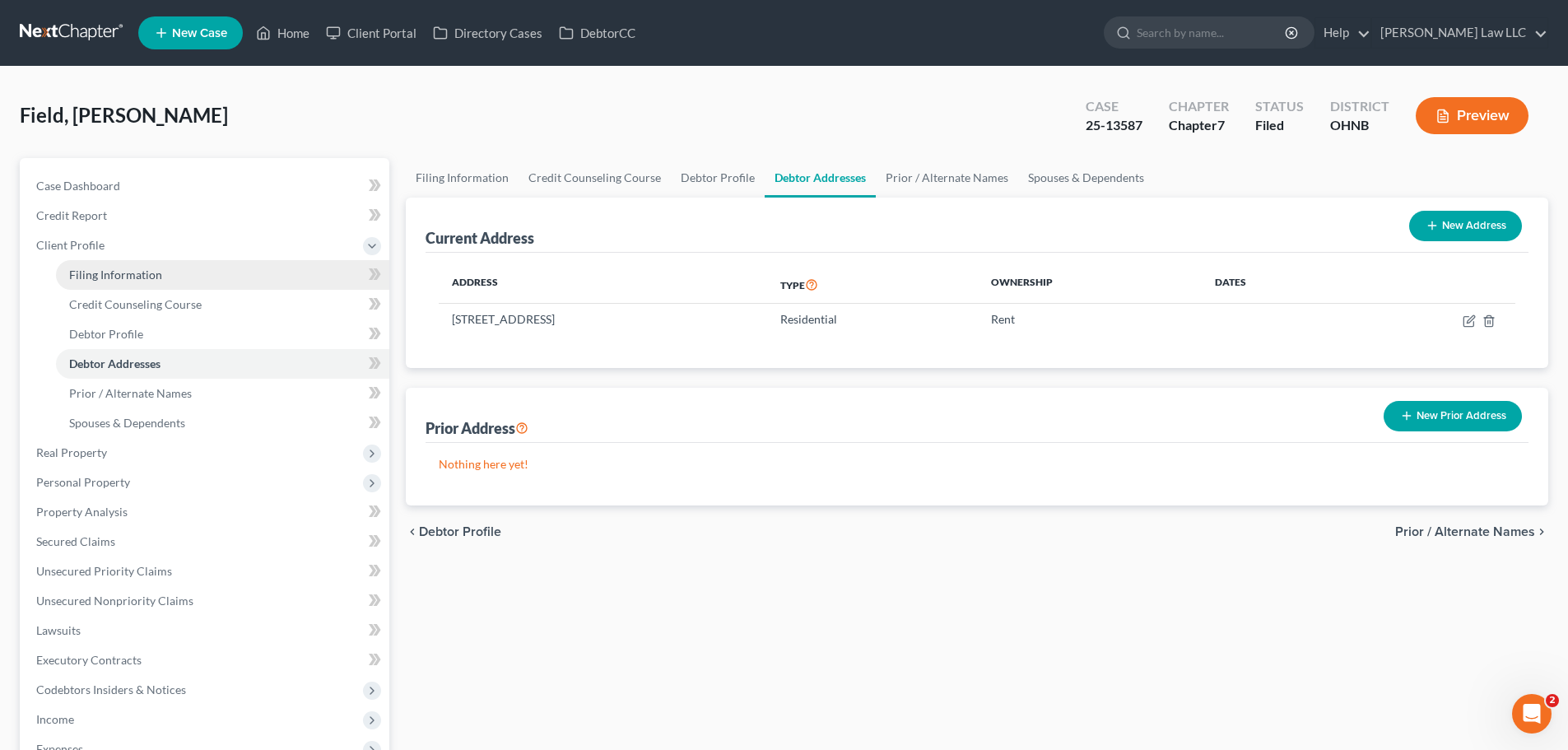
click at [173, 284] on link "Filing Information" at bounding box center [223, 275] width 333 height 30
select select "1"
select select "0"
select select "36"
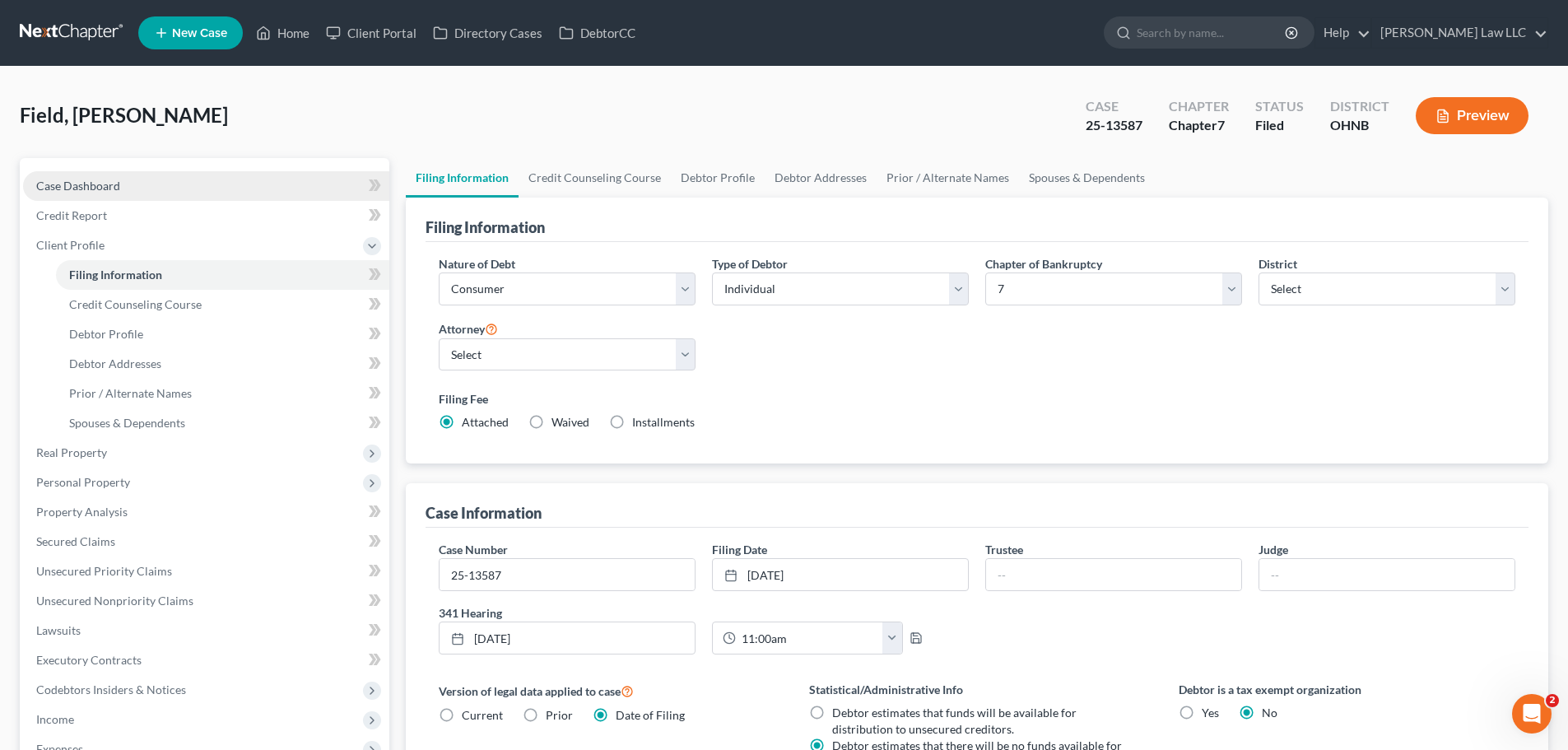
click at [133, 188] on link "Case Dashboard" at bounding box center [206, 186] width 366 height 30
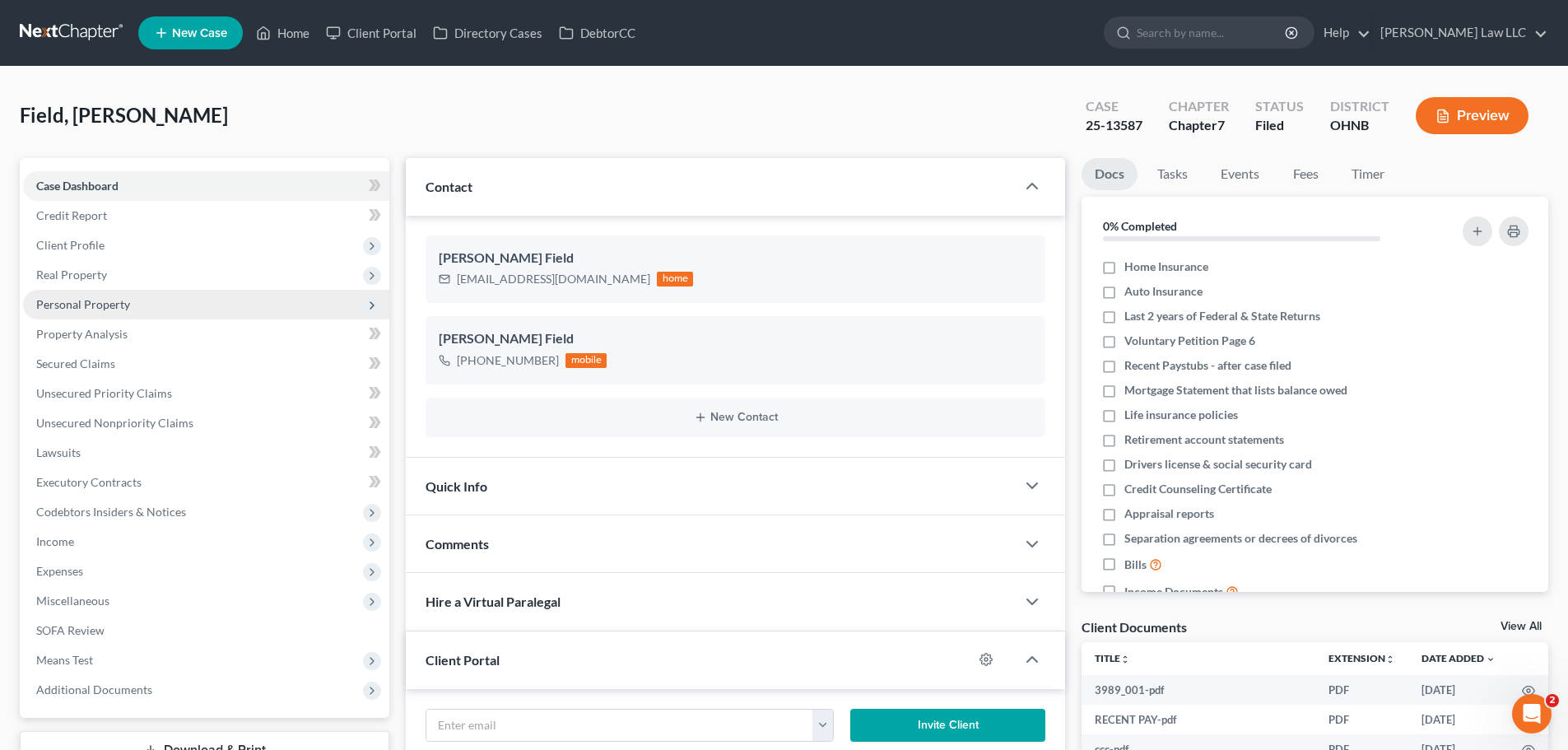
click at [139, 312] on span "Personal Property" at bounding box center [206, 304] width 366 height 30
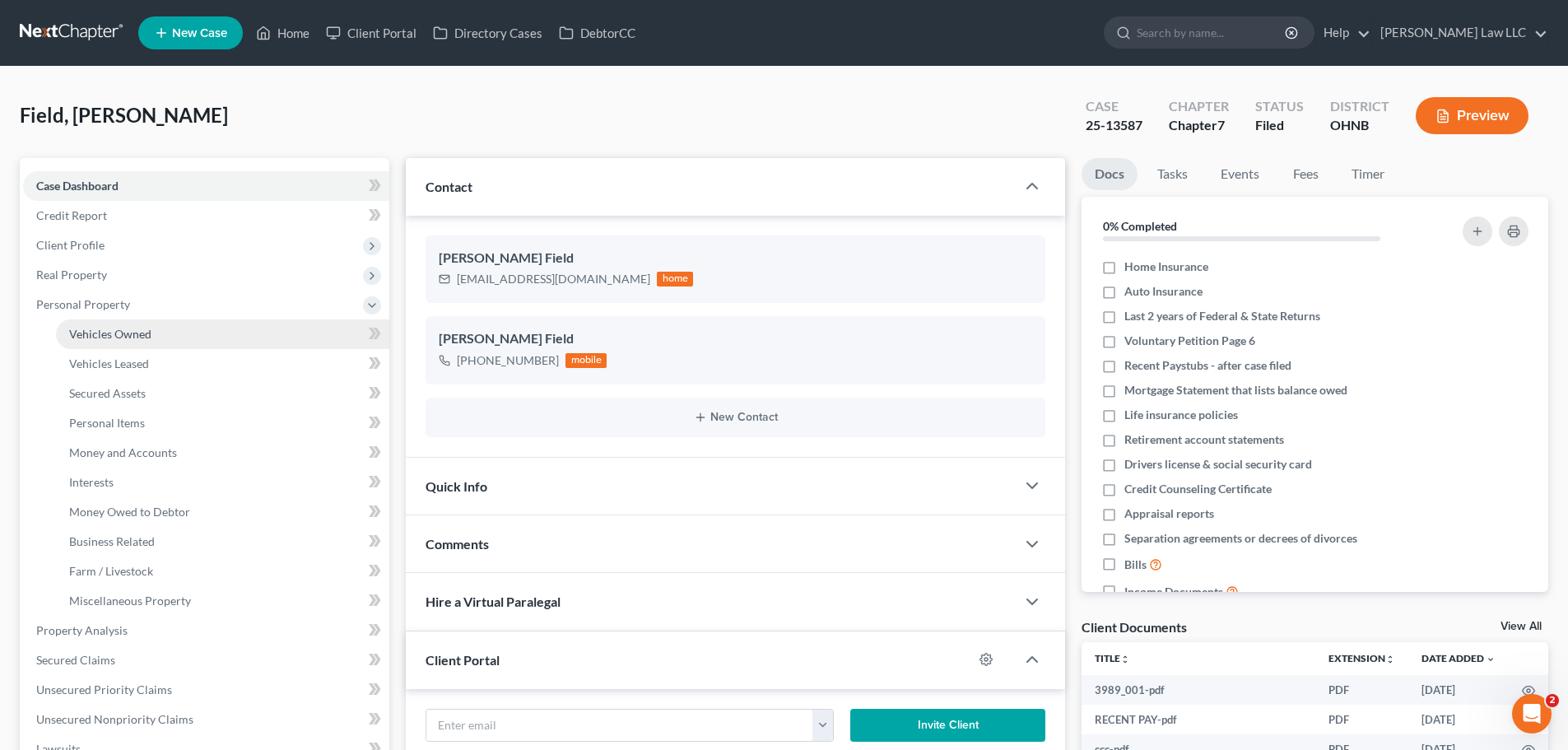
click at [149, 335] on span "Vehicles Owned" at bounding box center [109, 334] width 82 height 14
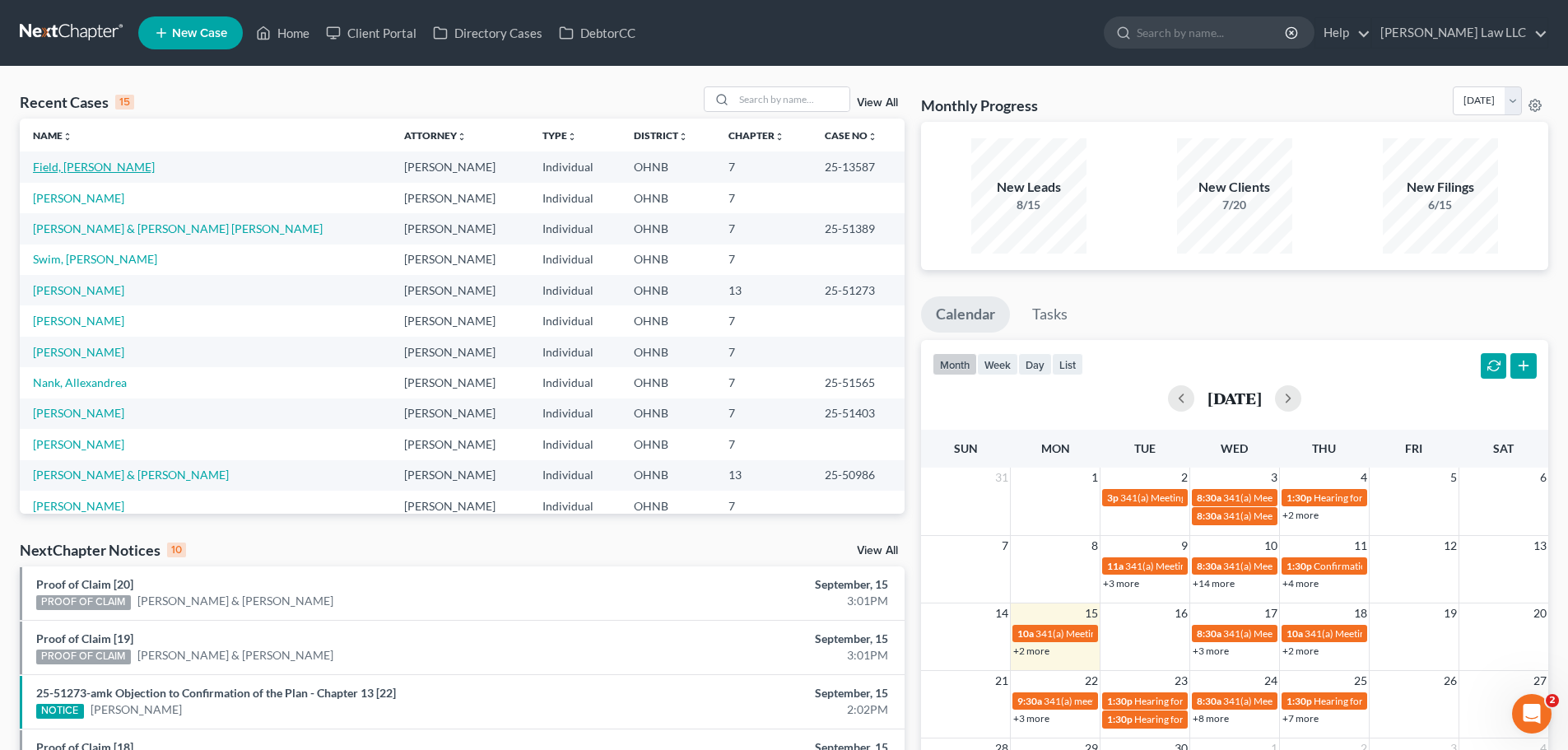
click at [83, 167] on link "Field, [PERSON_NAME]" at bounding box center [94, 166] width 122 height 14
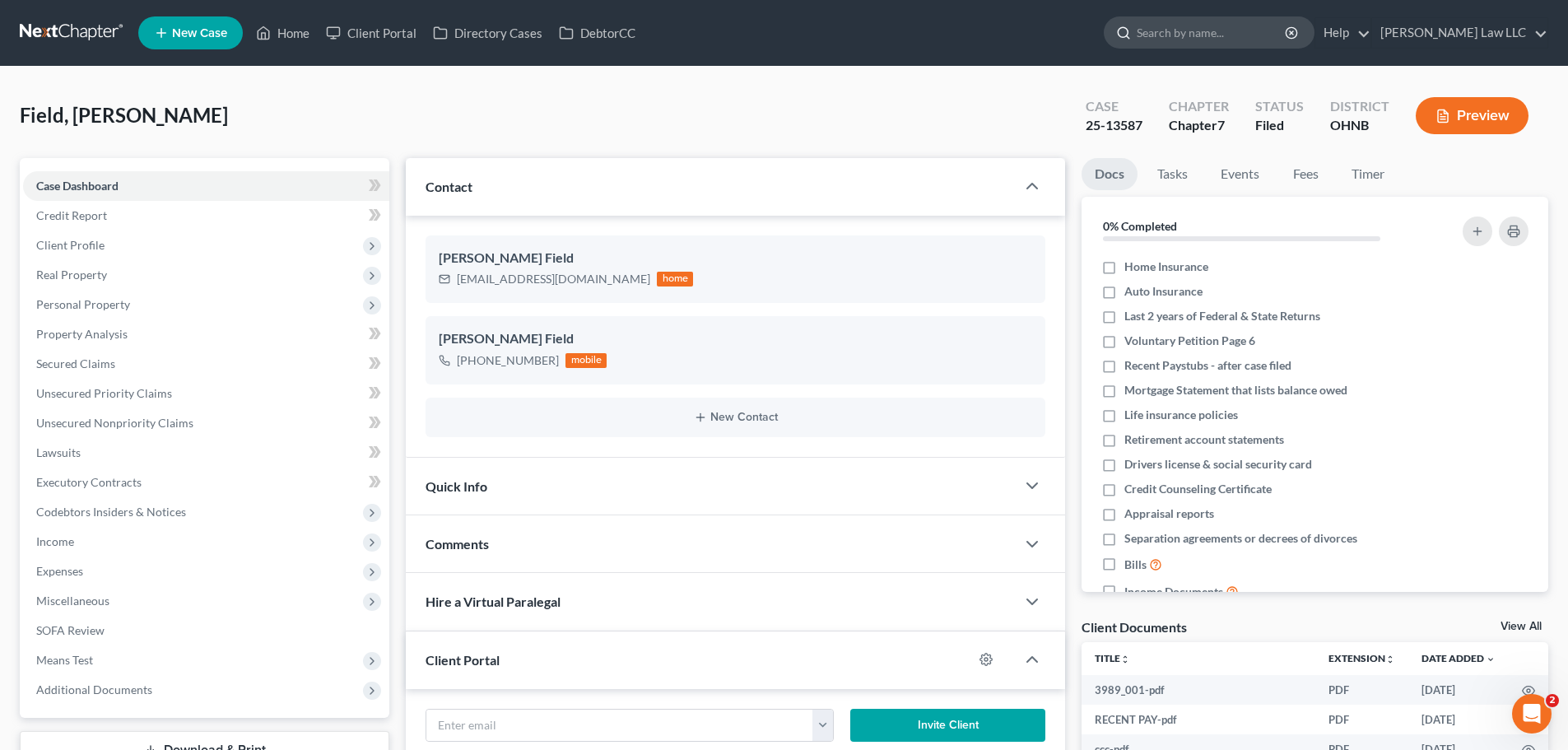
click at [1211, 30] on input "search" at bounding box center [1212, 32] width 151 height 30
type input "PERONI"
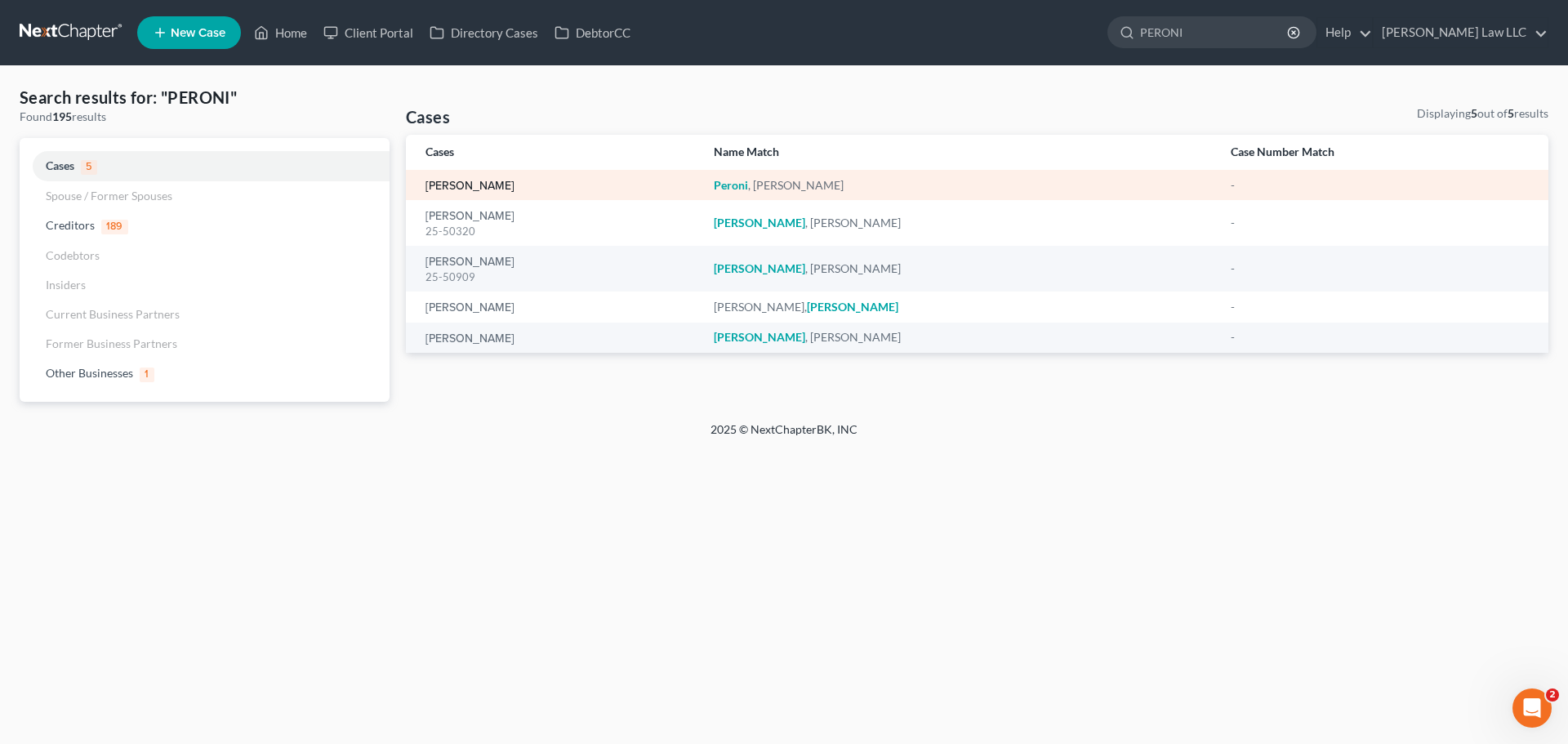
click at [482, 180] on link "Peroni, Bernard" at bounding box center [470, 186] width 89 height 12
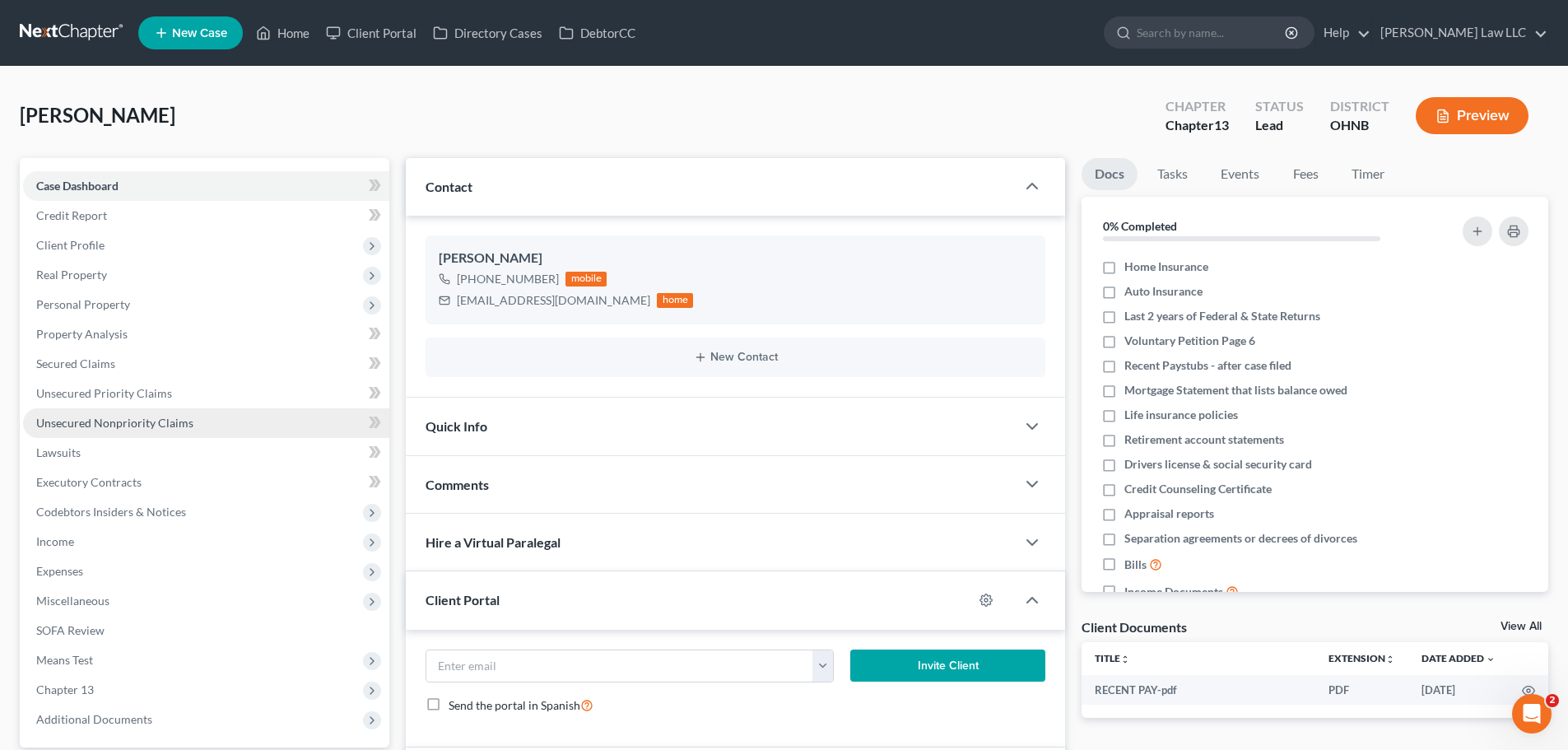
click at [103, 420] on span "Unsecured Nonpriority Claims" at bounding box center [114, 422] width 157 height 14
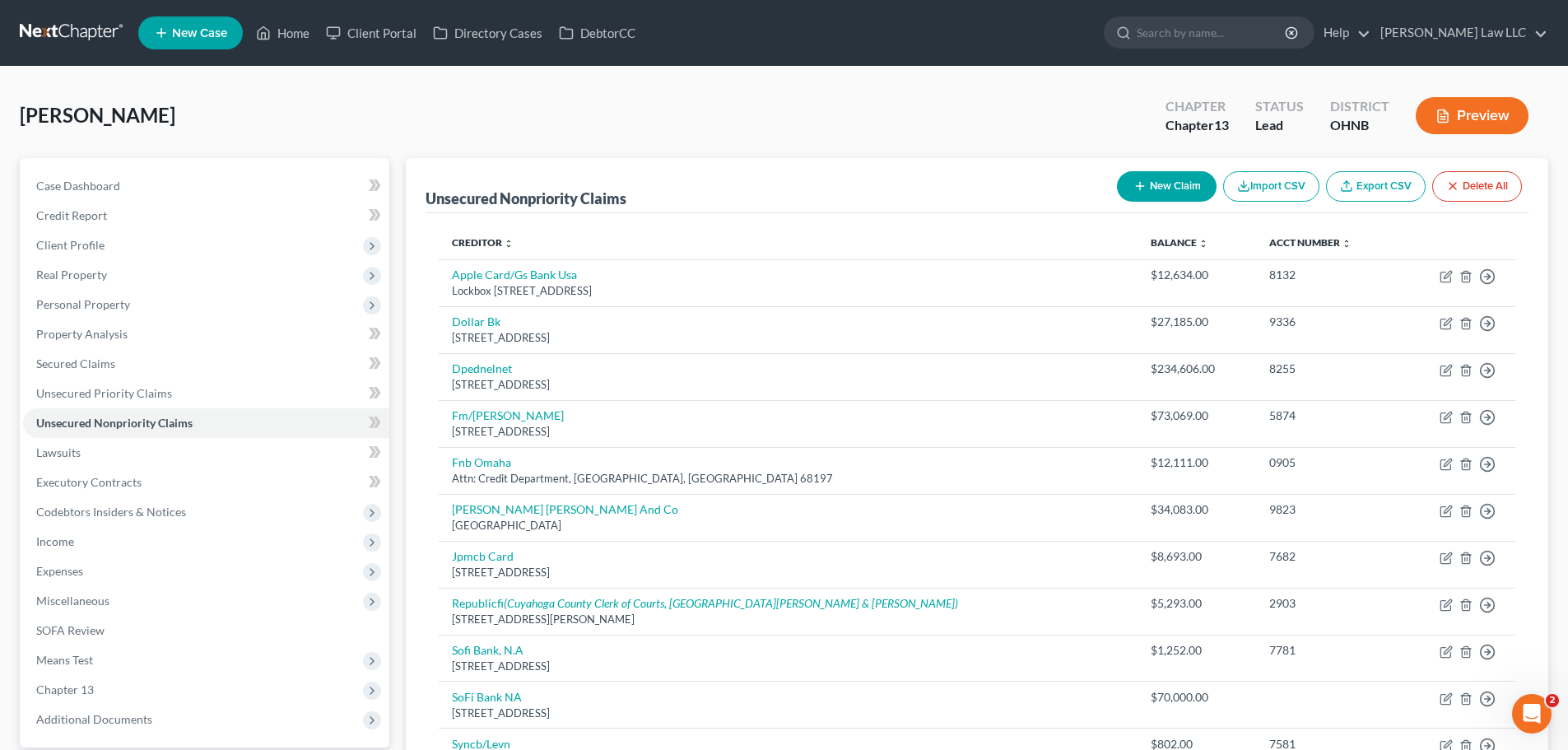
click at [1163, 179] on button "New Claim" at bounding box center [1166, 186] width 100 height 30
select select "0"
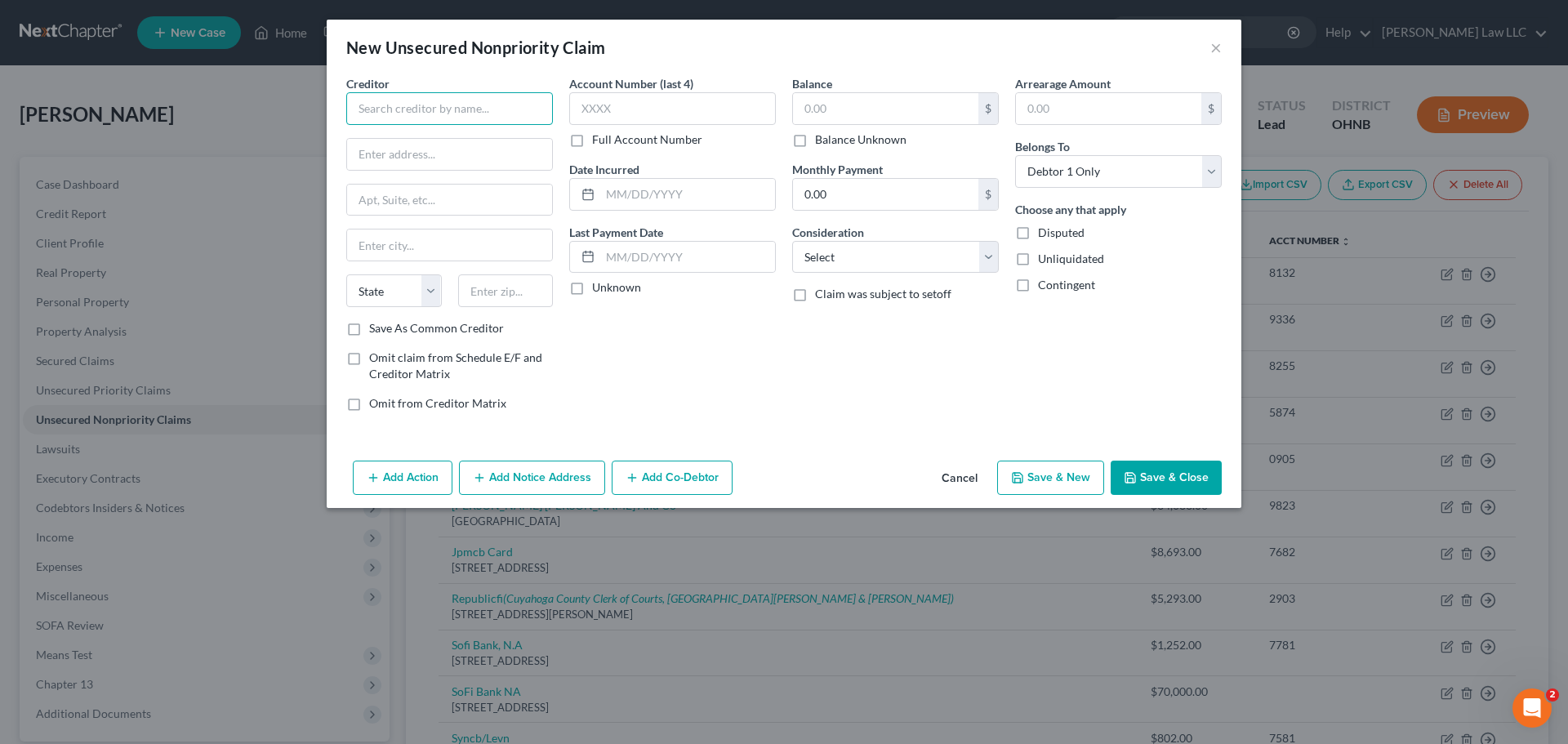
click at [450, 97] on input "text" at bounding box center [449, 108] width 206 height 33
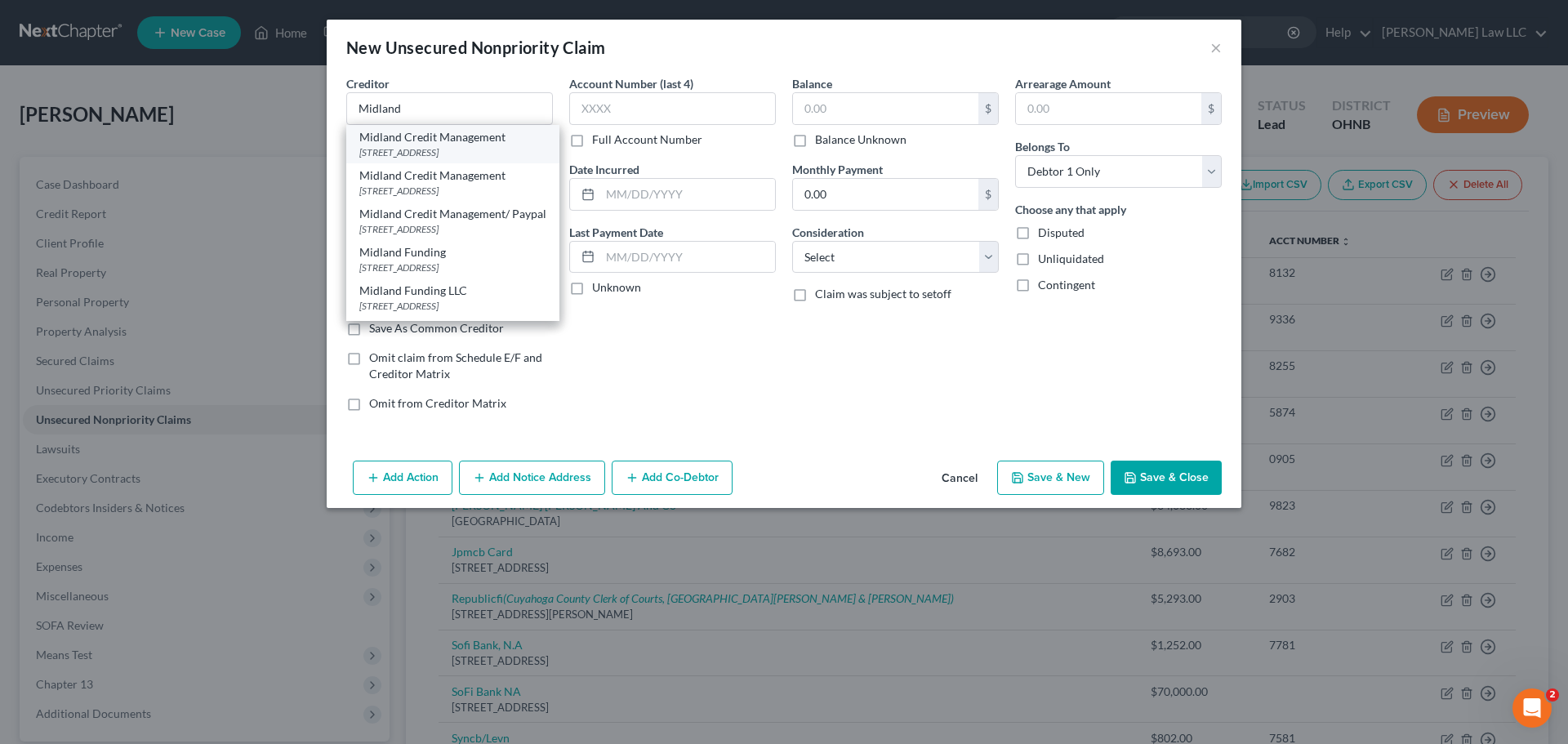
click at [464, 142] on div "Midland Credit Management" at bounding box center [452, 136] width 187 height 16
type input "Midland Credit Management"
type input "PO BOX 2037"
type input "Warren"
select select "23"
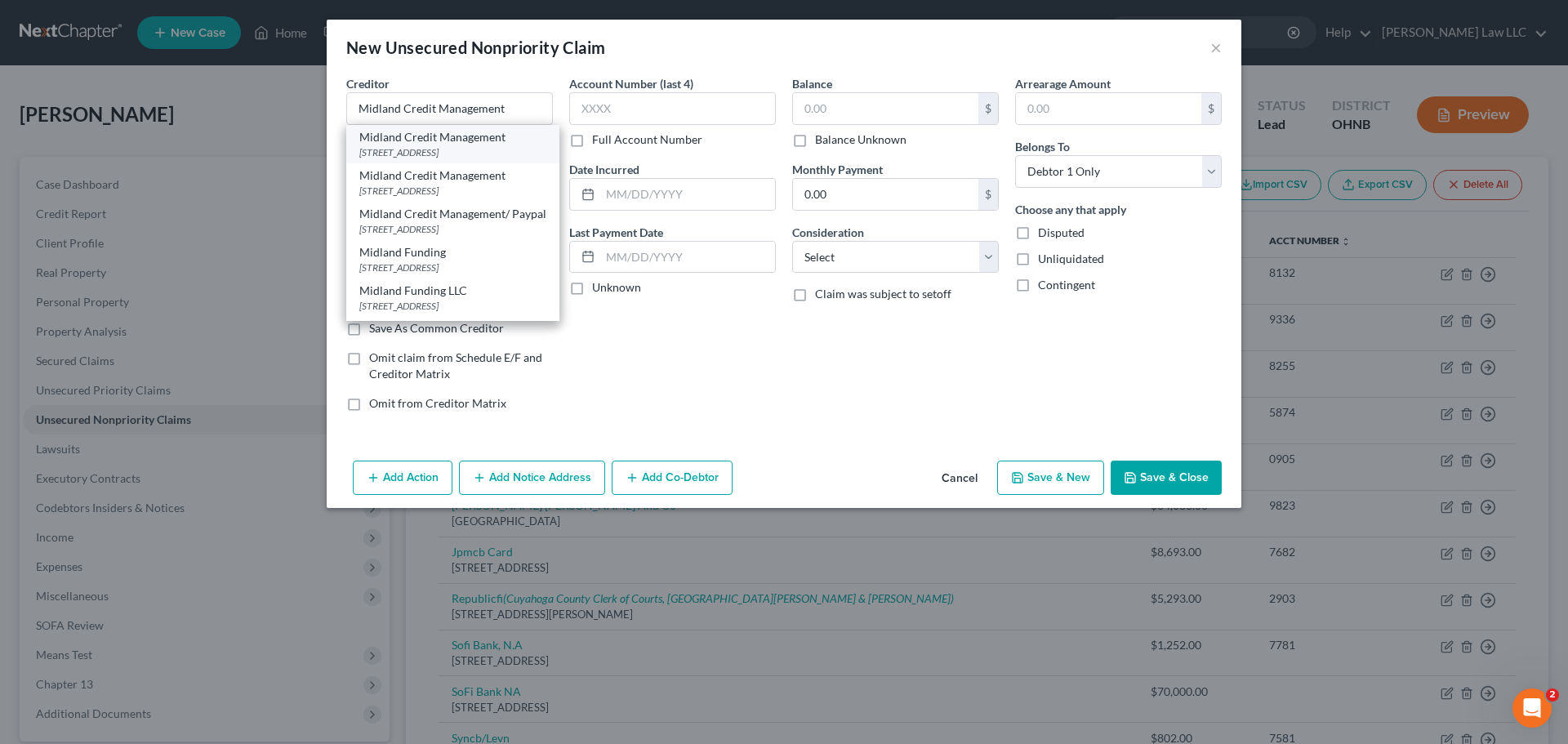
type input "48090"
